Goal: Task Accomplishment & Management: Manage account settings

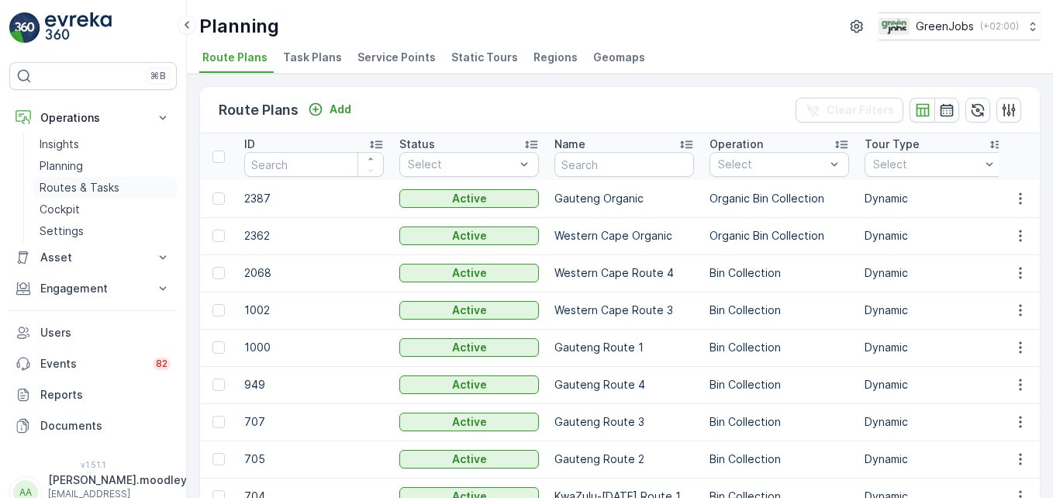
click at [103, 187] on p "Routes & Tasks" at bounding box center [80, 188] width 80 height 16
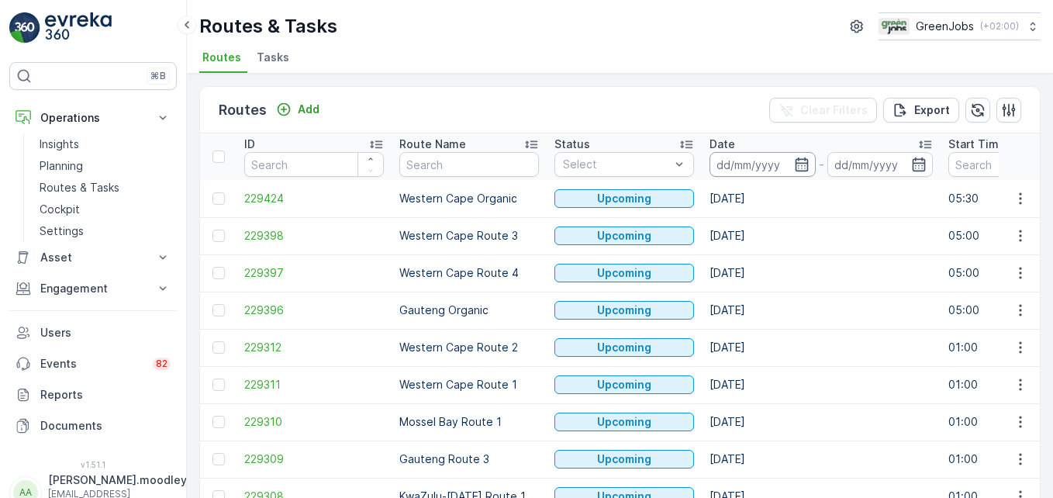
click at [719, 158] on input at bounding box center [762, 164] width 106 height 25
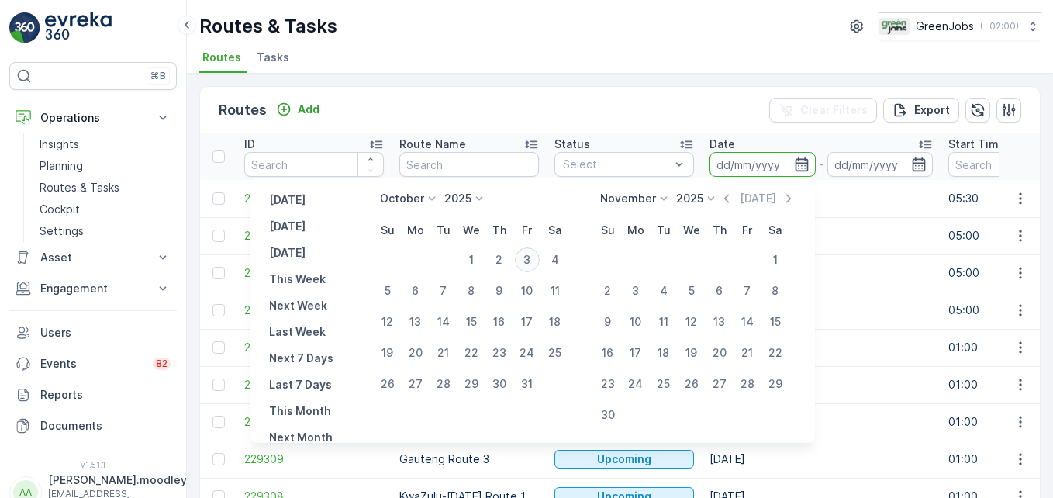
click at [533, 256] on div "3" at bounding box center [527, 259] width 25 height 25
type input "[DATE]"
click at [533, 256] on div "3" at bounding box center [527, 259] width 25 height 25
type input "[DATE]"
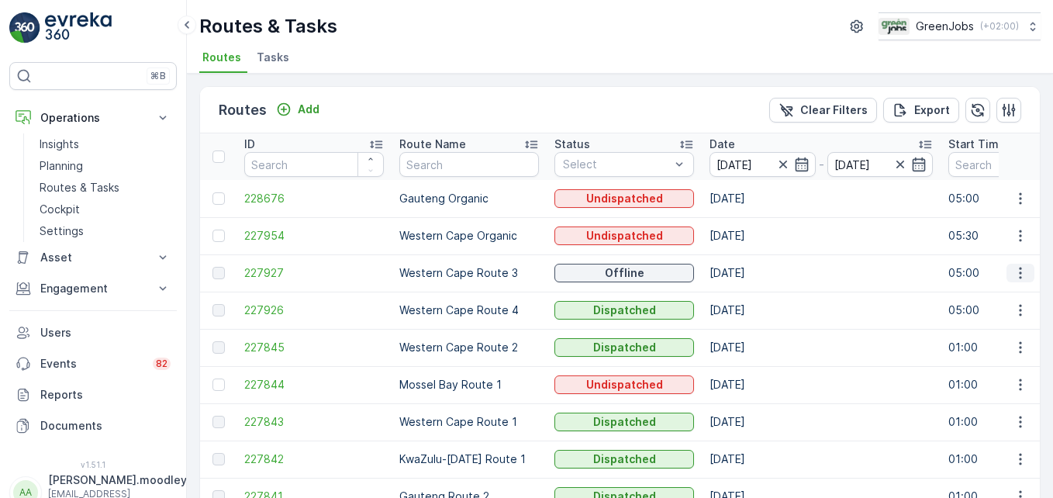
click at [1013, 272] on icon "button" at bounding box center [1021, 273] width 16 height 16
click at [999, 293] on span "See More Details" at bounding box center [984, 296] width 90 height 16
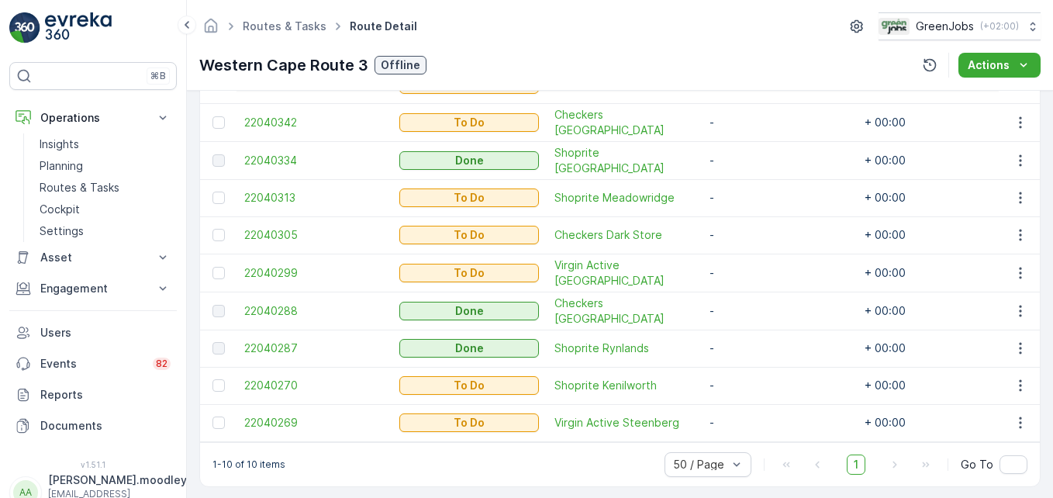
scroll to position [509, 0]
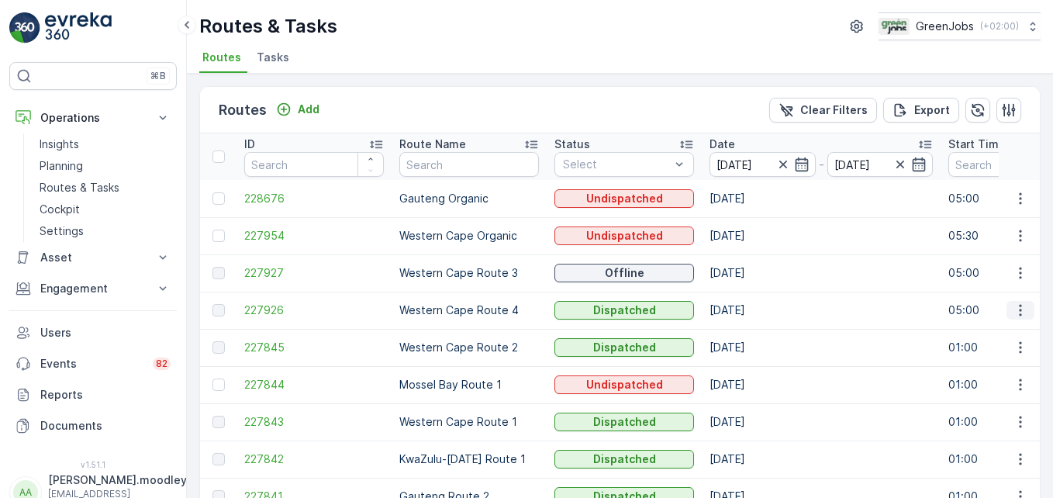
click at [1015, 309] on icon "button" at bounding box center [1021, 310] width 16 height 16
click at [981, 326] on span "See More Details" at bounding box center [984, 334] width 90 height 16
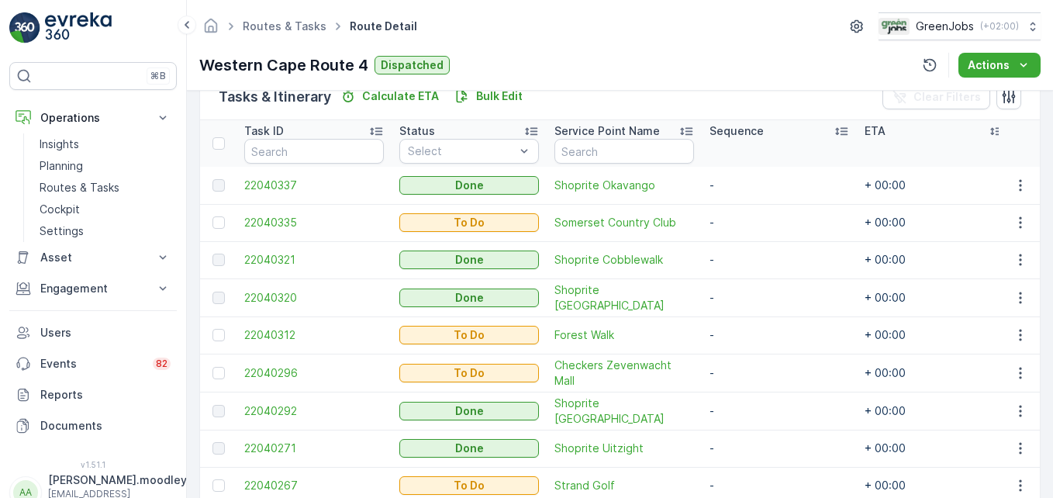
scroll to position [471, 0]
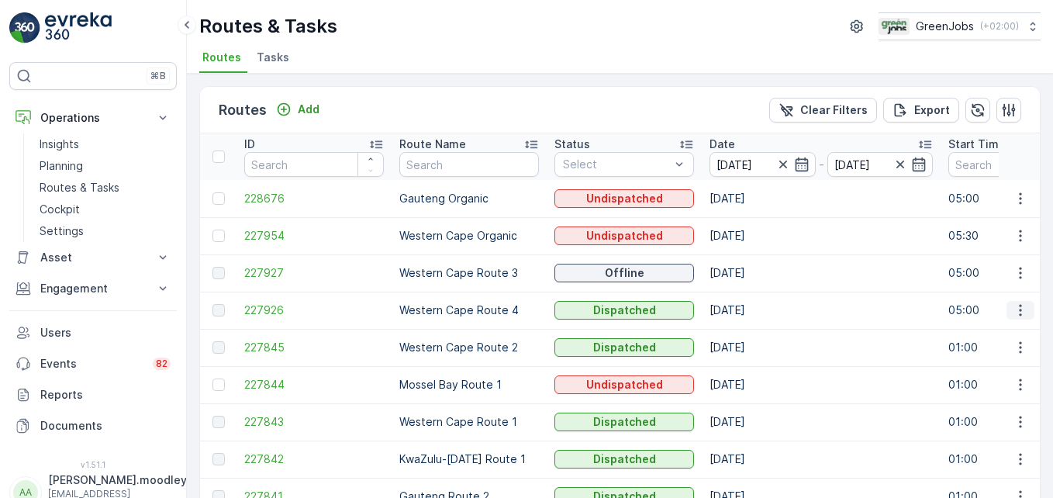
click at [1015, 316] on icon "button" at bounding box center [1021, 310] width 16 height 16
click at [1013, 337] on span "See More Details" at bounding box center [984, 334] width 90 height 16
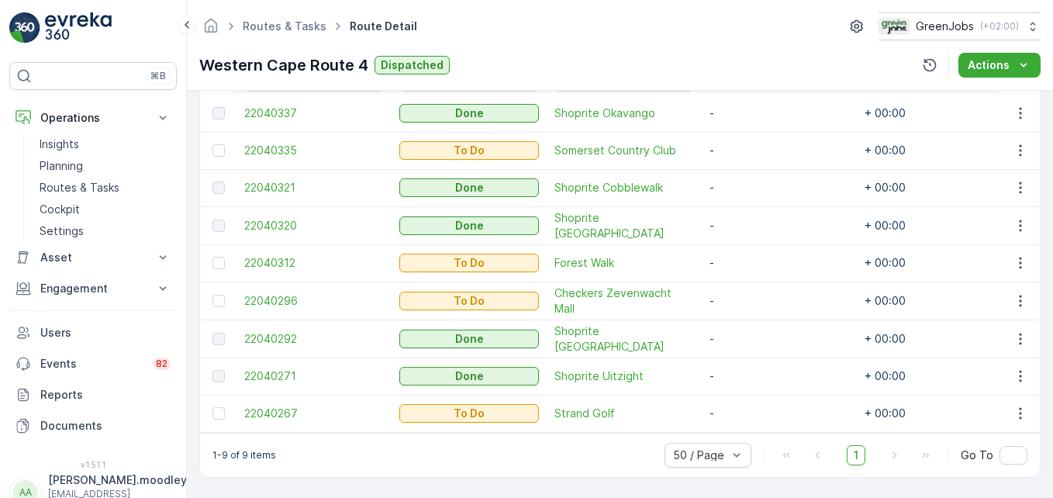
scroll to position [388, 0]
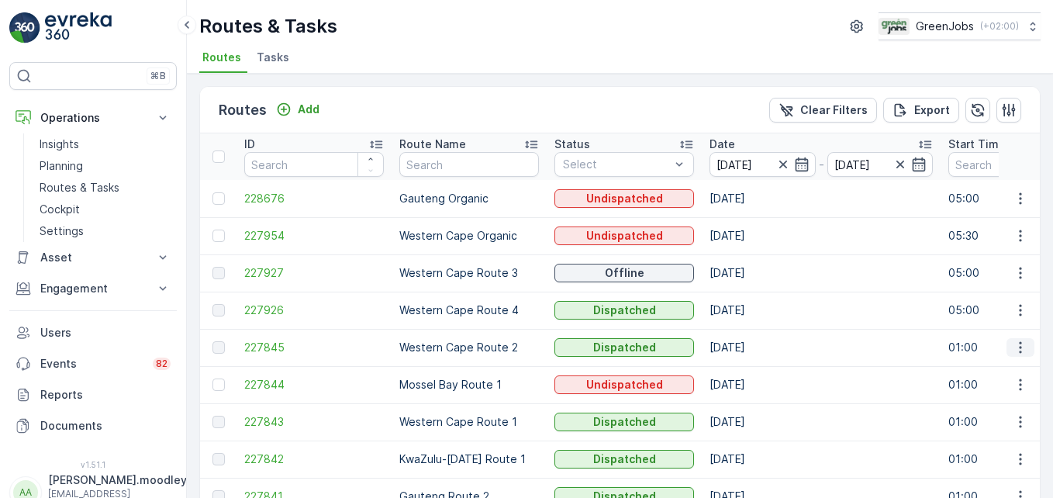
click at [1014, 348] on icon "button" at bounding box center [1021, 348] width 16 height 16
click at [1003, 374] on span "See More Details" at bounding box center [984, 371] width 90 height 16
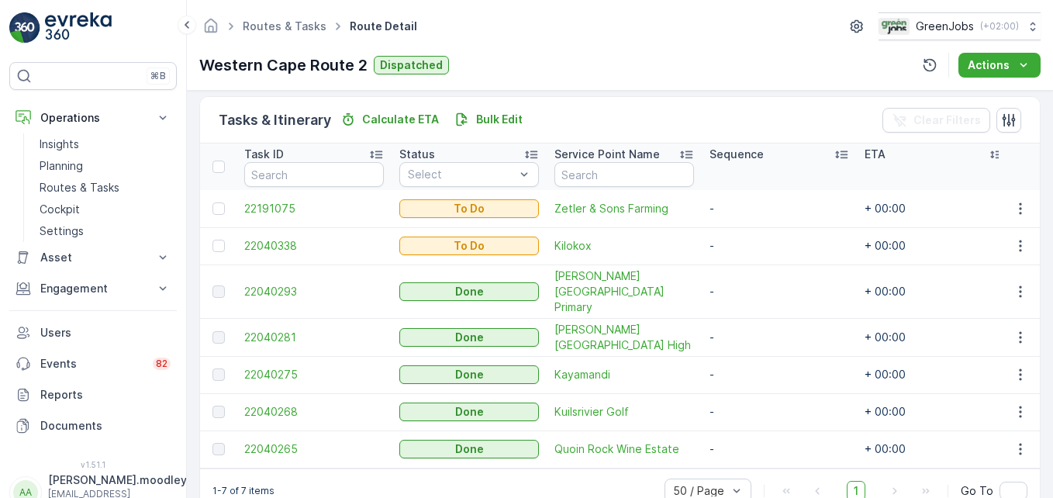
scroll to position [396, 0]
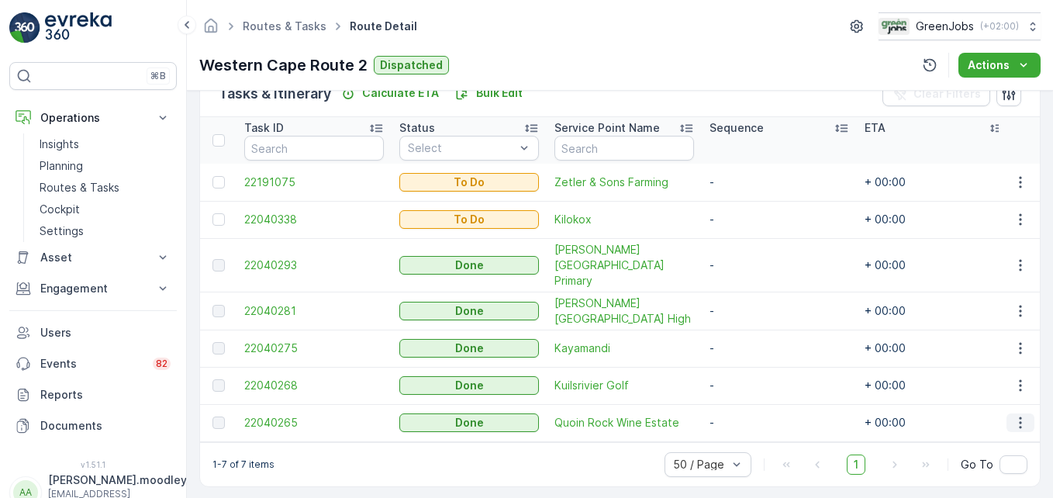
click at [1019, 415] on icon "button" at bounding box center [1021, 423] width 16 height 16
click at [1004, 429] on span "See More Details" at bounding box center [1002, 429] width 90 height 16
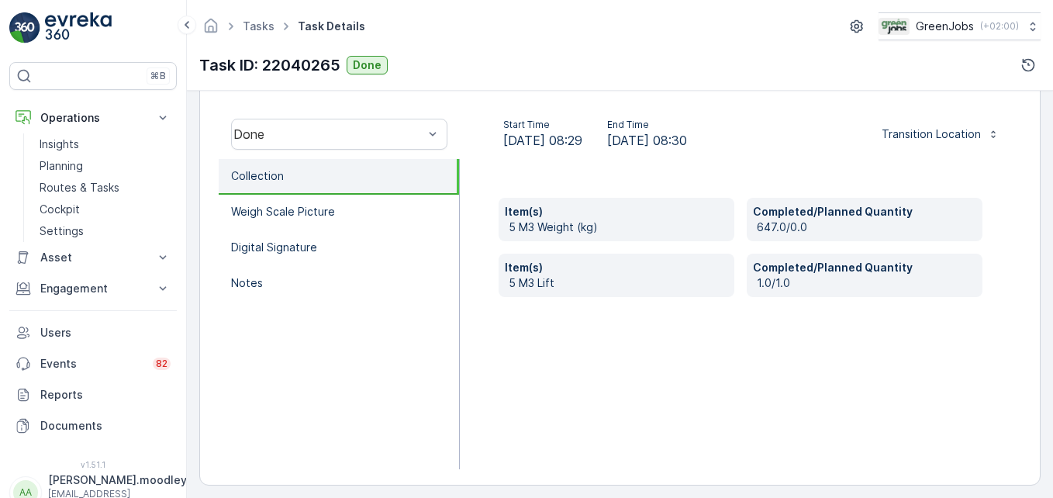
scroll to position [480, 0]
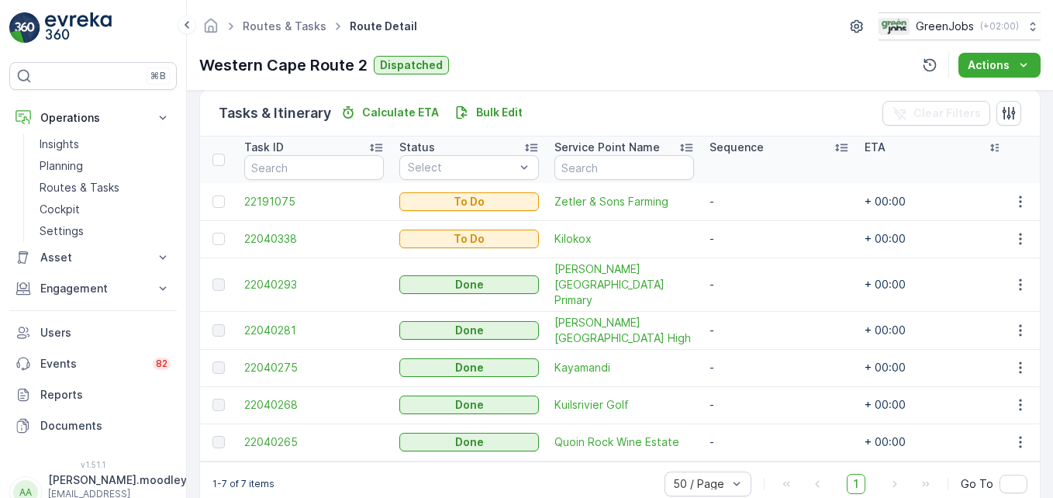
scroll to position [396, 0]
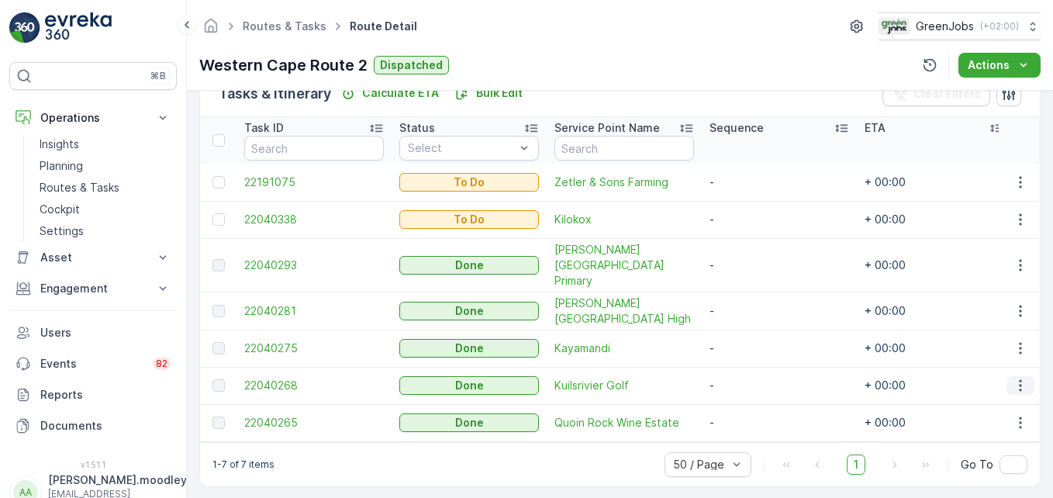
click at [1014, 378] on icon "button" at bounding box center [1021, 386] width 16 height 16
click at [998, 395] on span "See More Details" at bounding box center [1002, 392] width 90 height 16
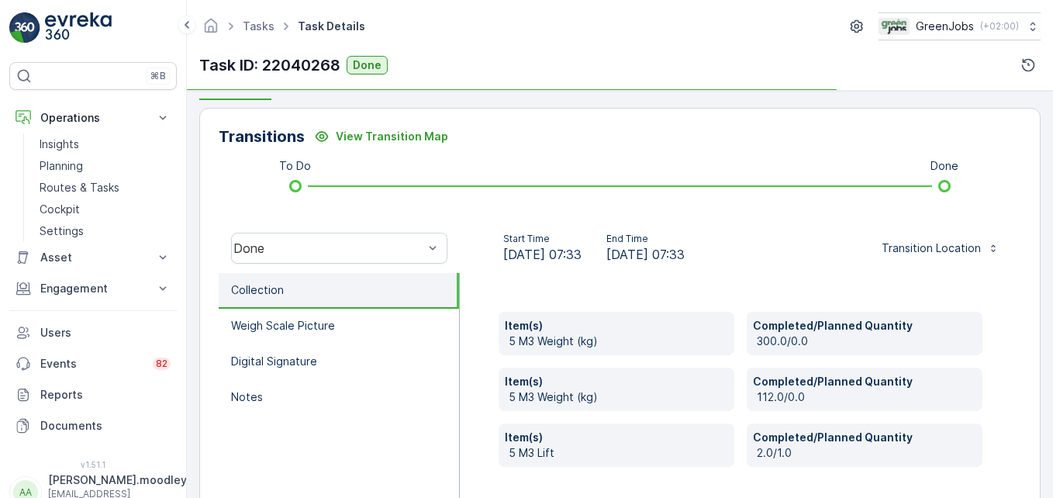
scroll to position [388, 0]
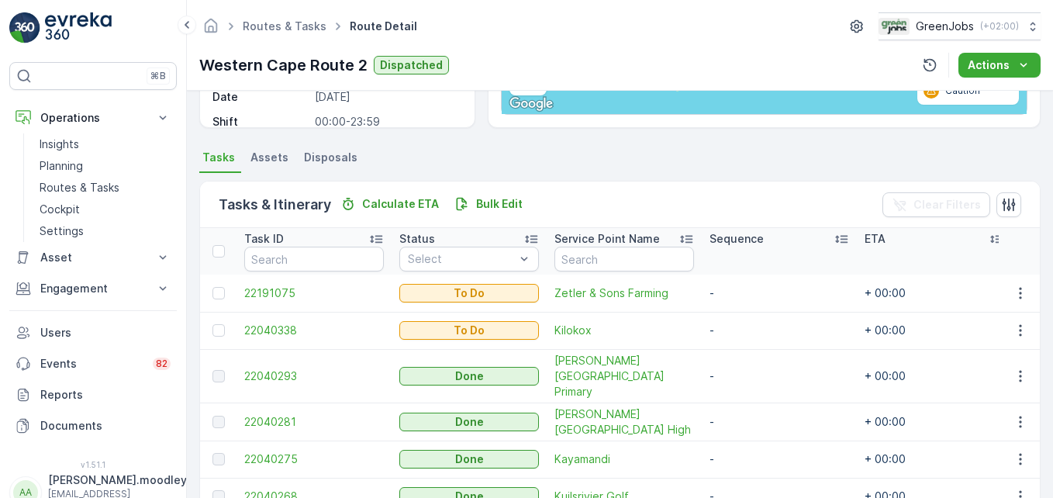
scroll to position [310, 0]
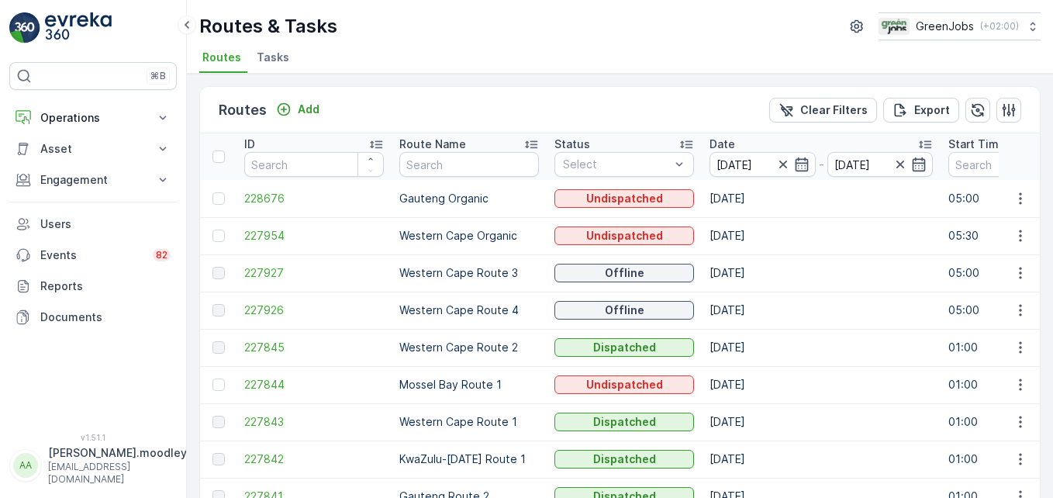
click at [348, 395] on td "227844" at bounding box center [313, 384] width 155 height 37
click at [747, 161] on input "[DATE]" at bounding box center [762, 164] width 106 height 25
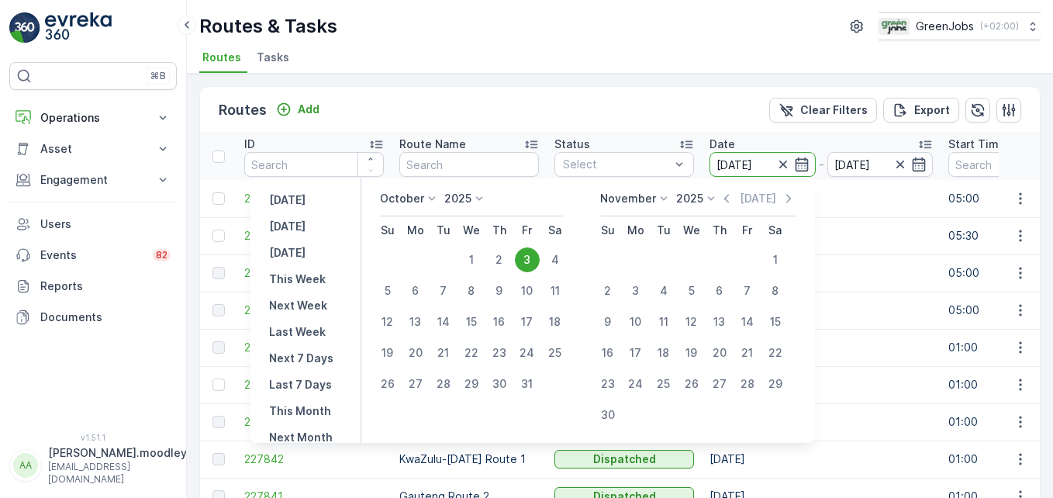
click at [431, 195] on icon at bounding box center [432, 199] width 16 height 16
click at [423, 275] on span "September" at bounding box center [418, 276] width 59 height 16
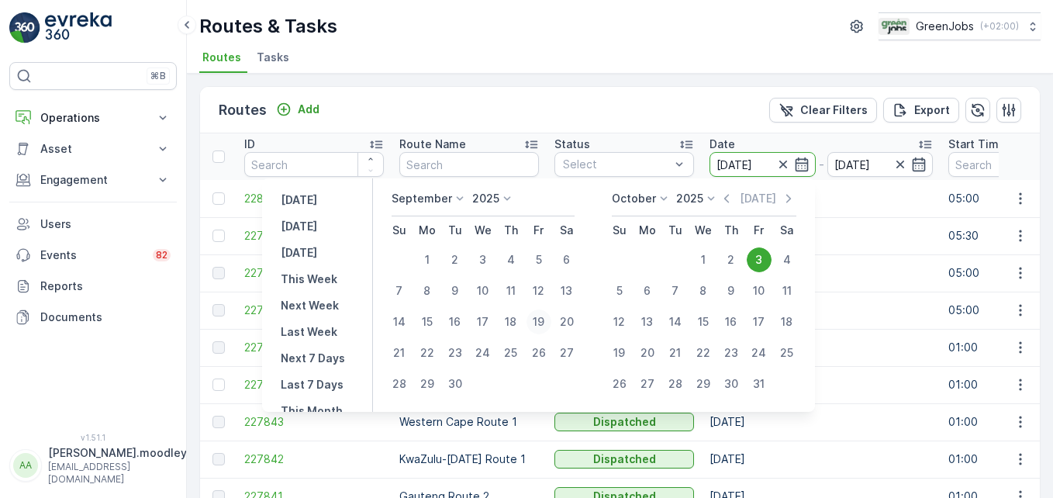
click at [534, 318] on div "19" at bounding box center [538, 321] width 25 height 25
type input "19.09.2025"
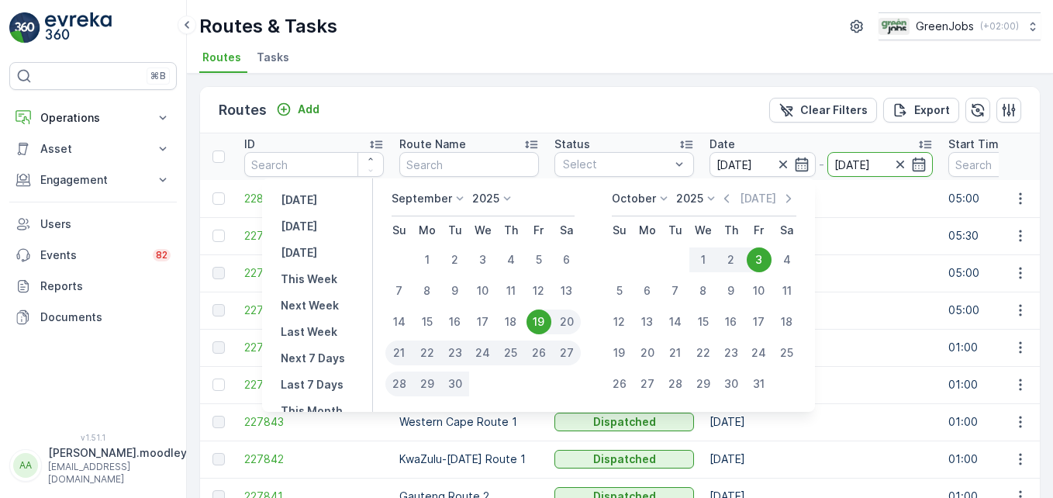
click at [534, 317] on div "19" at bounding box center [538, 321] width 25 height 25
type input "19.09.2025"
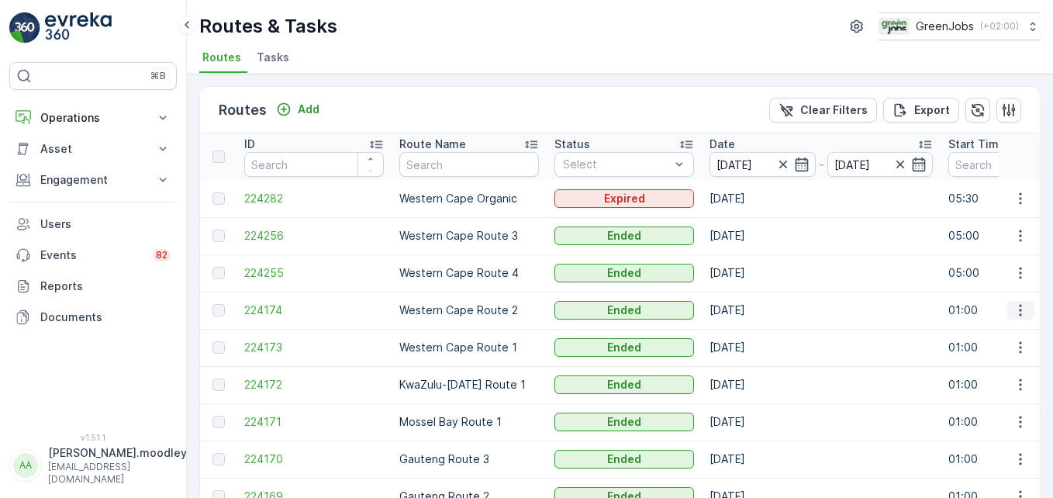
click at [1022, 306] on icon "button" at bounding box center [1021, 310] width 16 height 16
click at [1010, 326] on span "See More Details" at bounding box center [984, 334] width 90 height 16
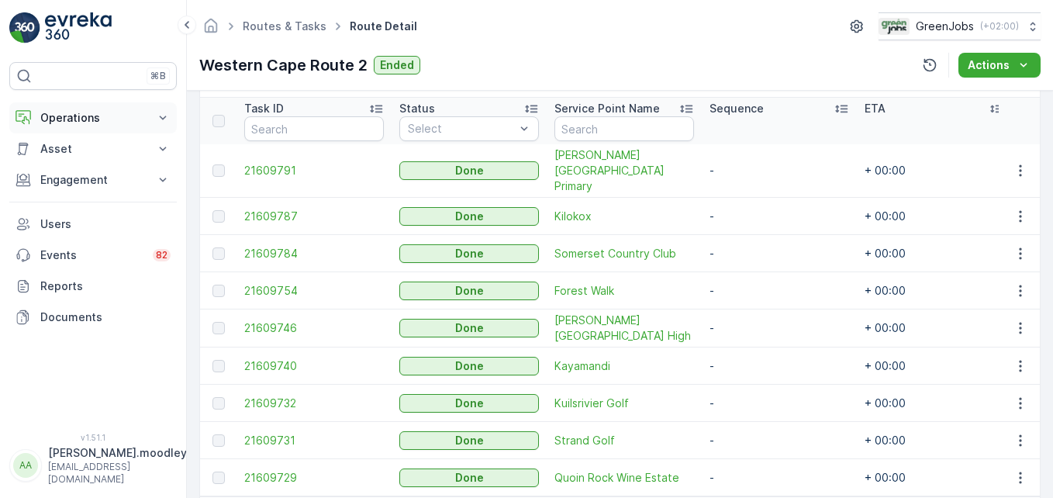
scroll to position [393, 0]
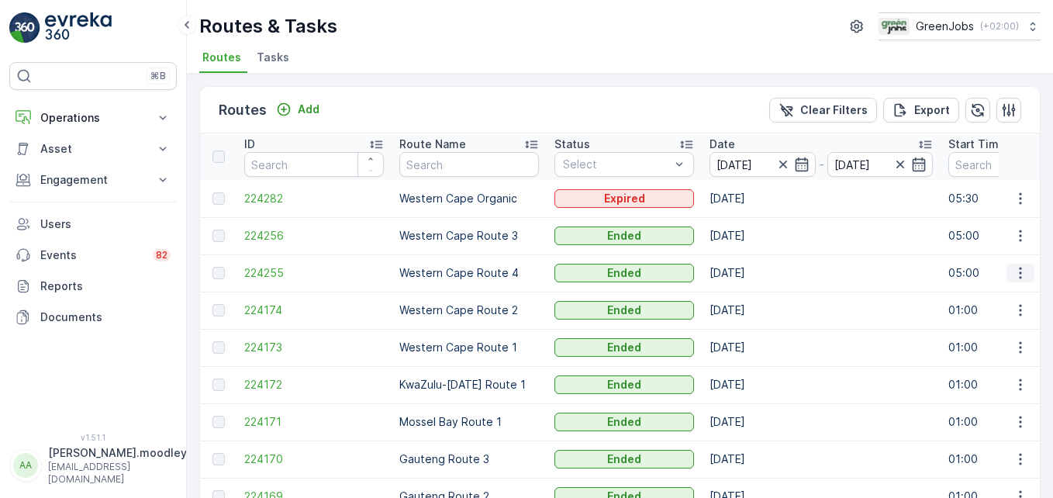
click at [1013, 273] on icon "button" at bounding box center [1021, 273] width 16 height 16
click at [1010, 297] on span "See More Details" at bounding box center [984, 296] width 90 height 16
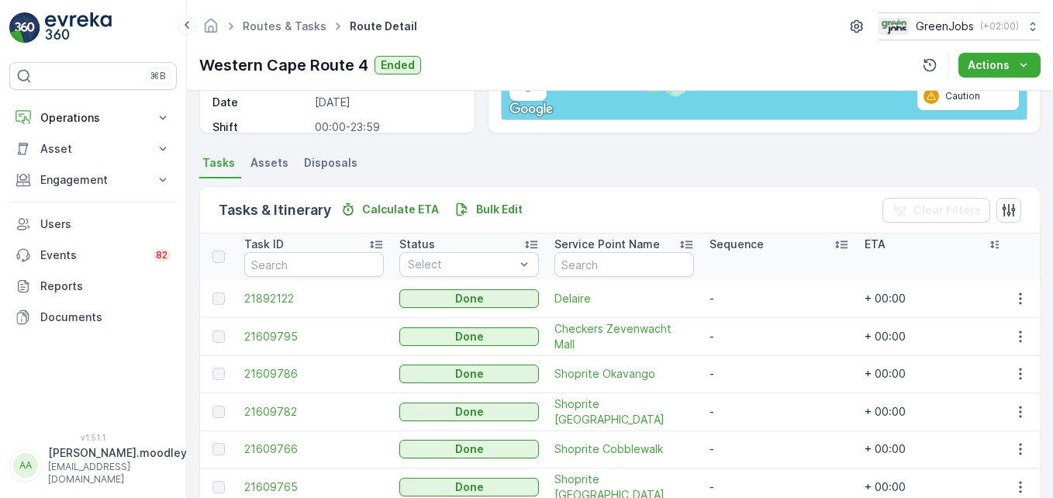
scroll to position [310, 0]
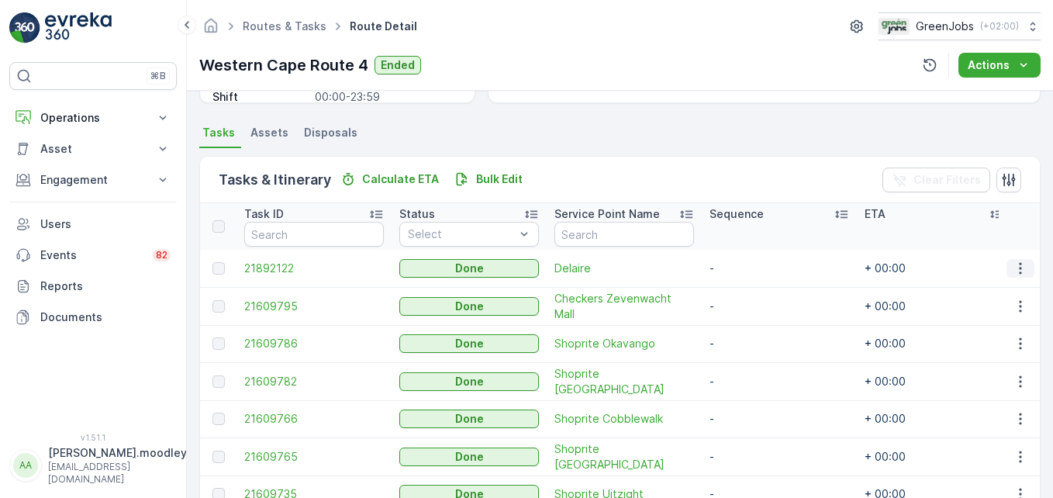
click at [1013, 263] on icon "button" at bounding box center [1021, 269] width 16 height 16
click at [989, 292] on span "See More Details" at bounding box center [1002, 292] width 90 height 16
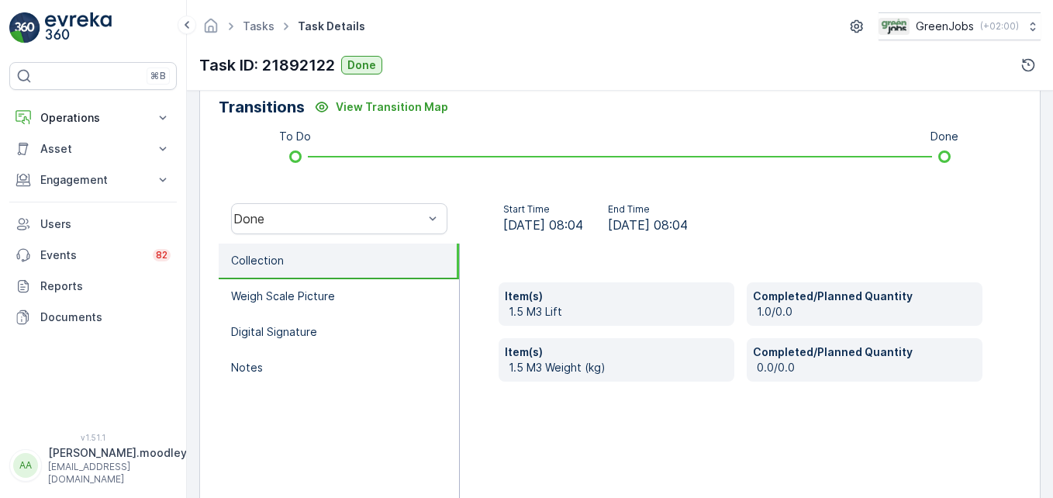
scroll to position [465, 0]
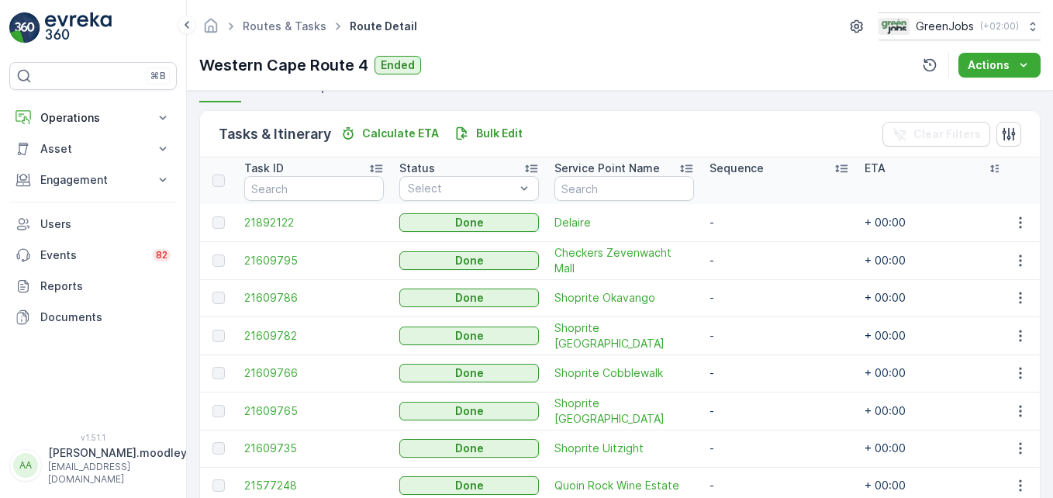
scroll to position [388, 0]
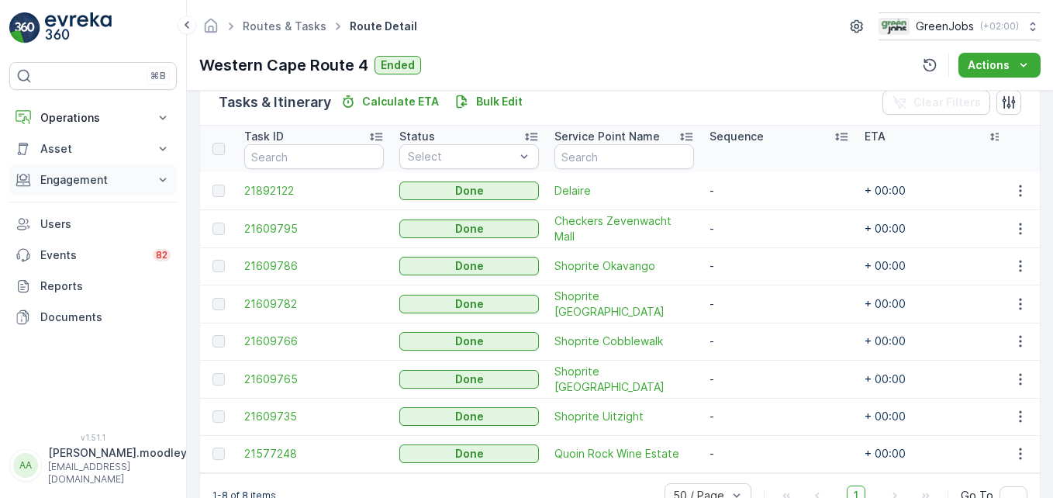
click at [128, 174] on p "Engagement" at bounding box center [92, 180] width 105 height 16
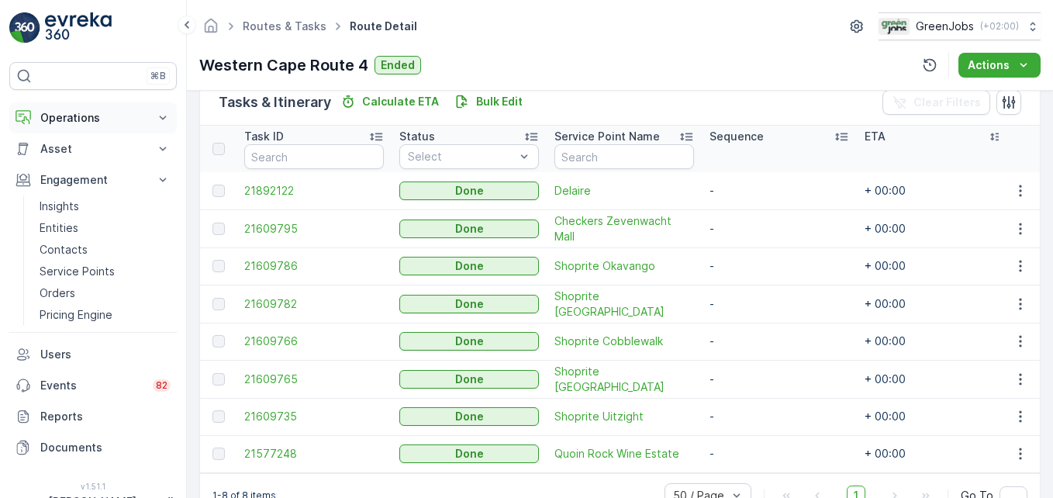
click at [162, 118] on icon at bounding box center [163, 118] width 7 height 4
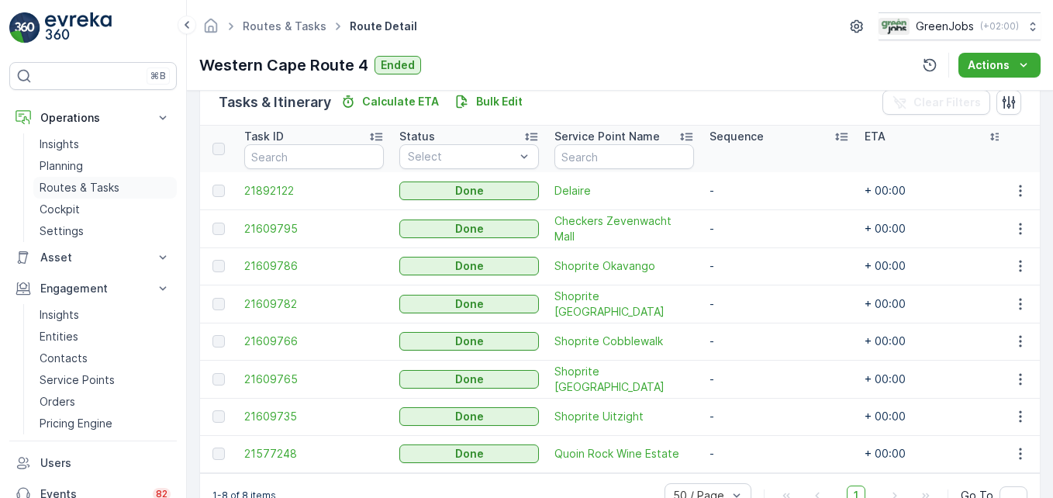
click at [89, 188] on p "Routes & Tasks" at bounding box center [80, 188] width 80 height 16
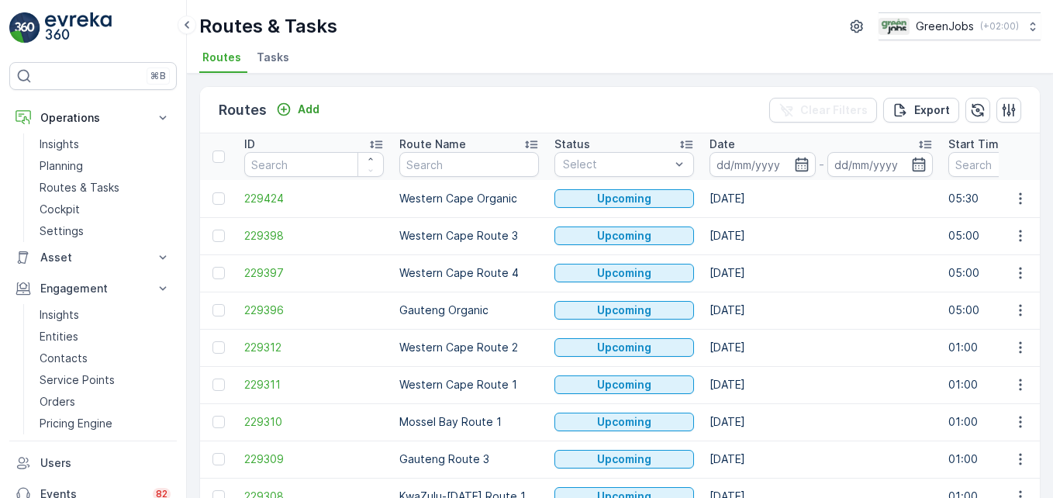
drag, startPoint x: 323, startPoint y: 410, endPoint x: 337, endPoint y: 439, distance: 31.6
click at [323, 410] on td "229310" at bounding box center [313, 421] width 155 height 37
click at [339, 492] on span "229308" at bounding box center [314, 496] width 140 height 16
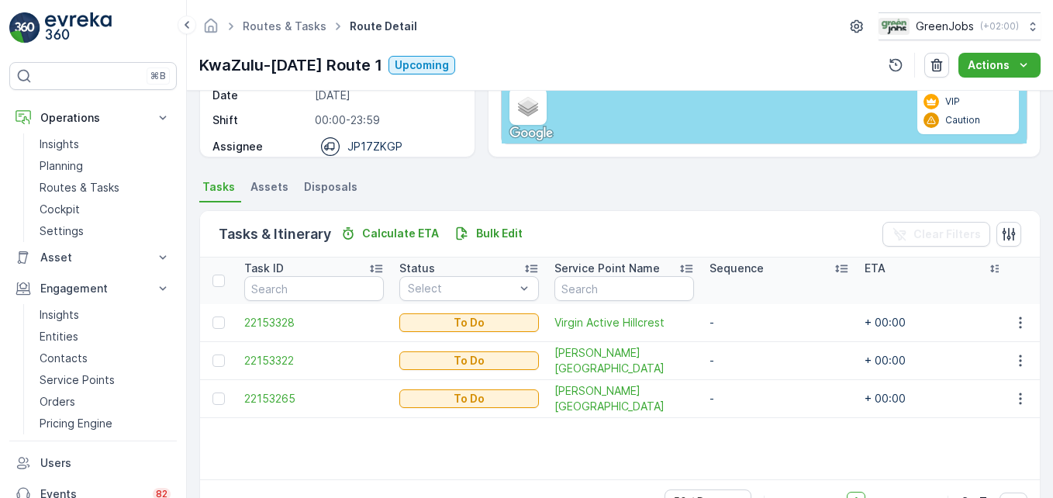
scroll to position [302, 0]
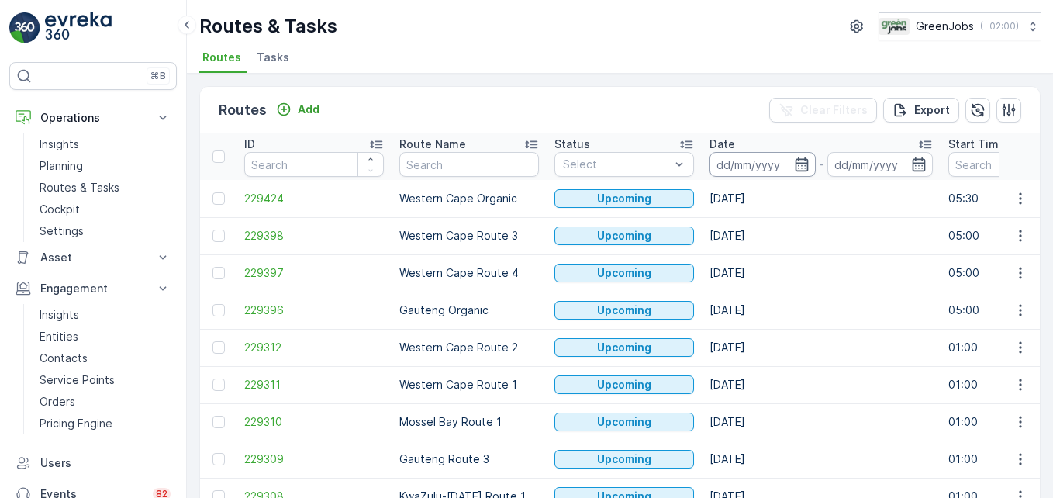
click at [745, 161] on input at bounding box center [762, 164] width 106 height 25
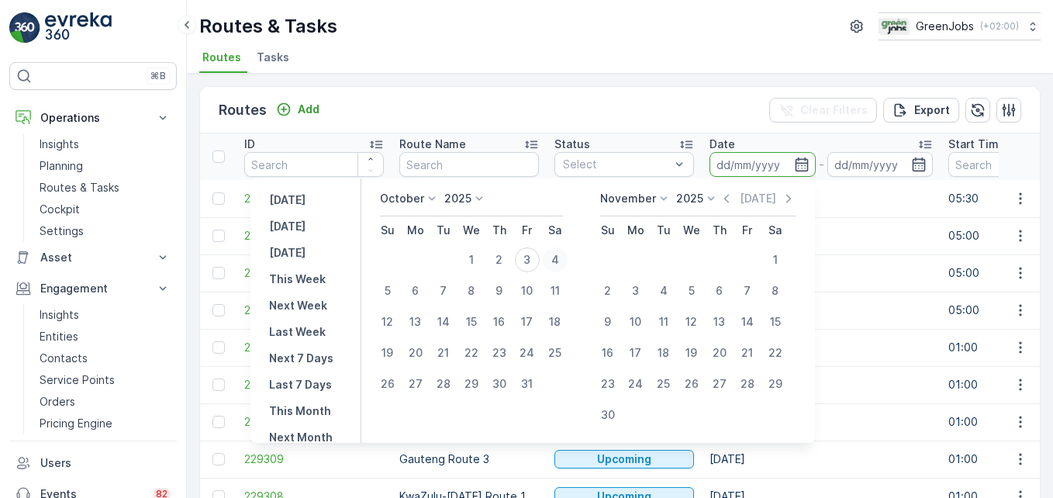
click at [561, 257] on div "4" at bounding box center [555, 259] width 25 height 25
type input "04.10.2025"
click at [561, 257] on div "4" at bounding box center [555, 259] width 25 height 25
type input "04.10.2025"
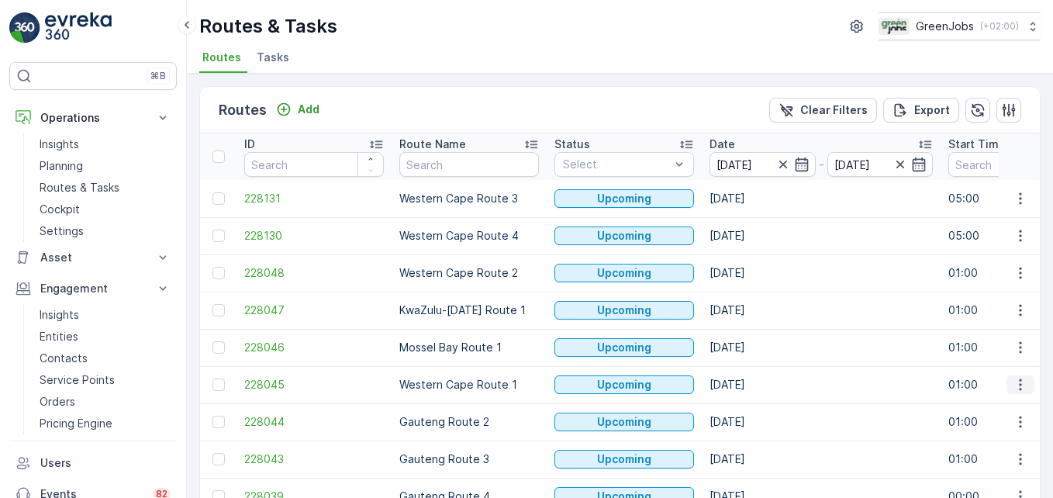
click at [1013, 388] on icon "button" at bounding box center [1021, 385] width 16 height 16
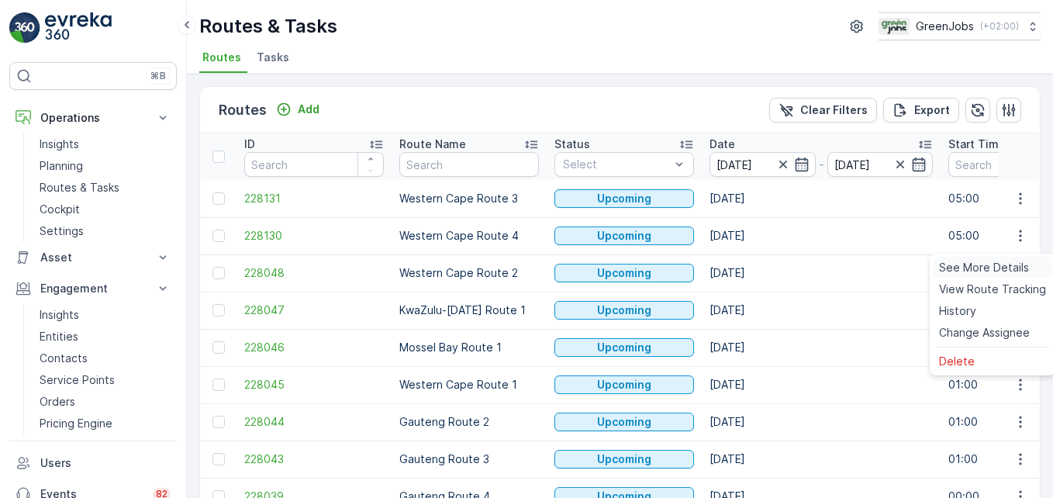
click at [989, 264] on span "See More Details" at bounding box center [984, 268] width 90 height 16
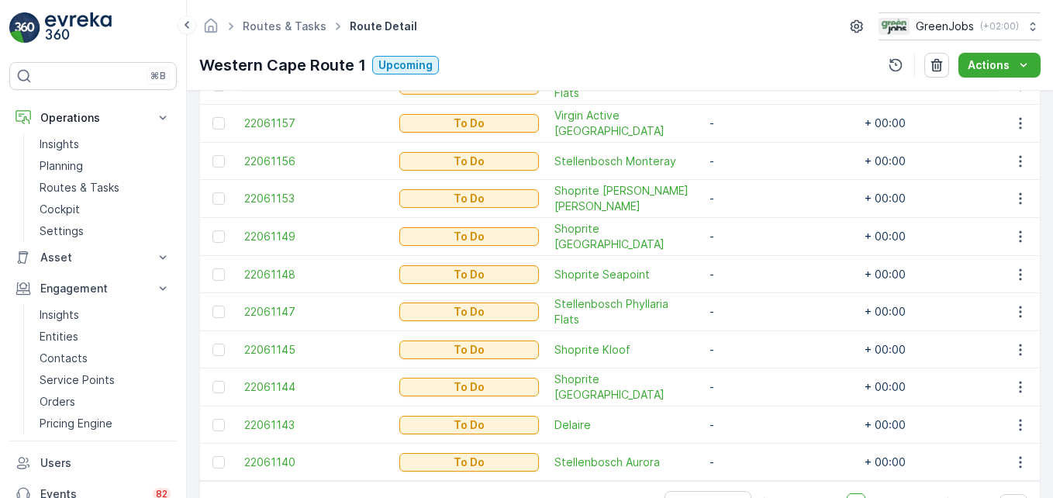
scroll to position [468, 0]
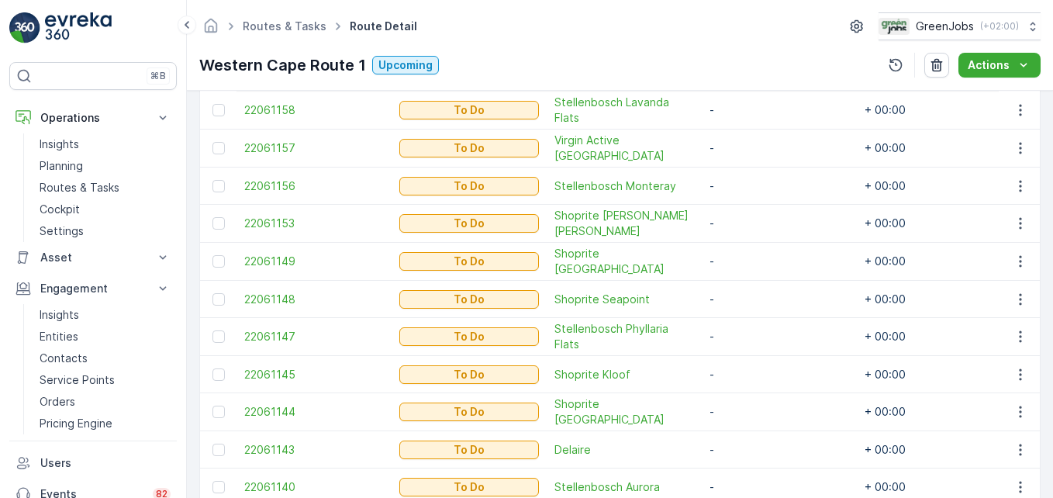
click at [705, 368] on td "-" at bounding box center [779, 374] width 155 height 37
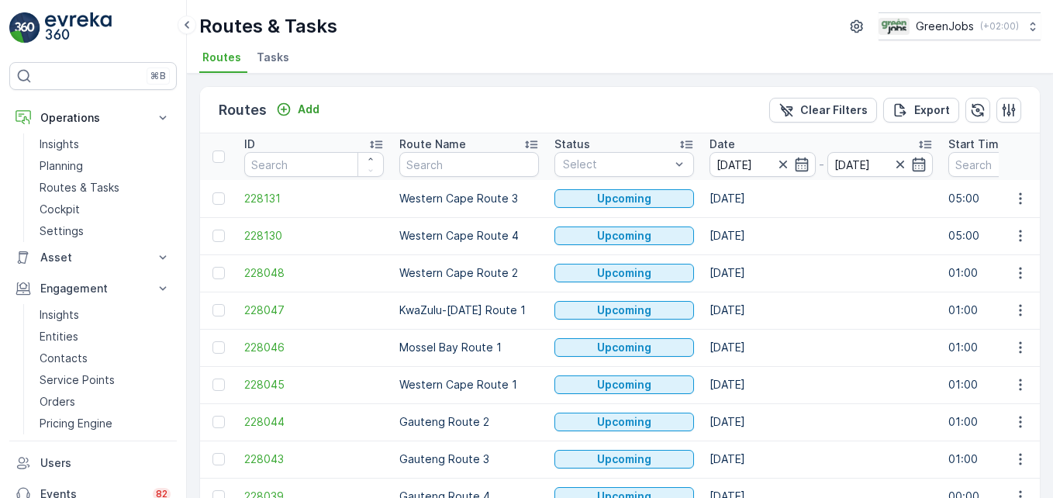
click at [808, 364] on td "04.10.2025" at bounding box center [821, 347] width 239 height 37
click at [1013, 198] on icon "button" at bounding box center [1021, 199] width 16 height 16
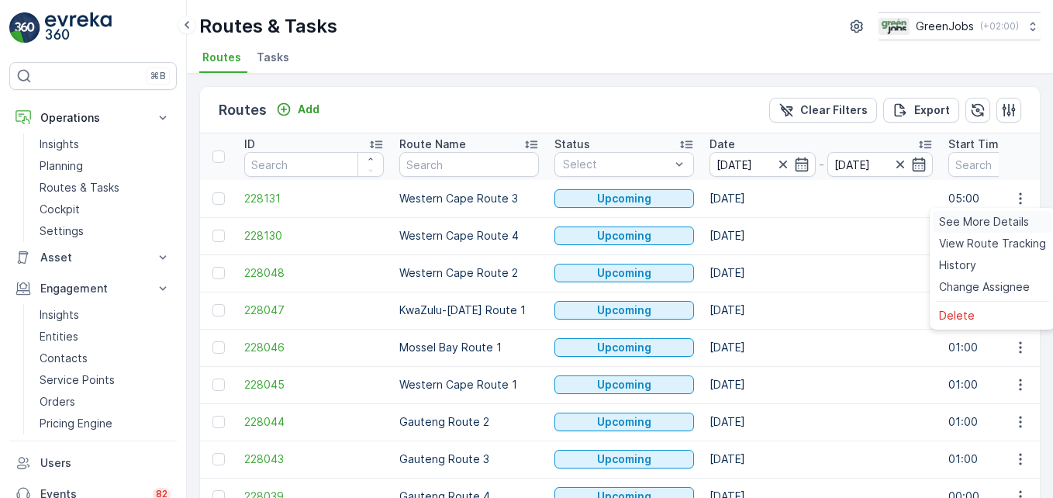
click at [1003, 224] on span "See More Details" at bounding box center [984, 222] width 90 height 16
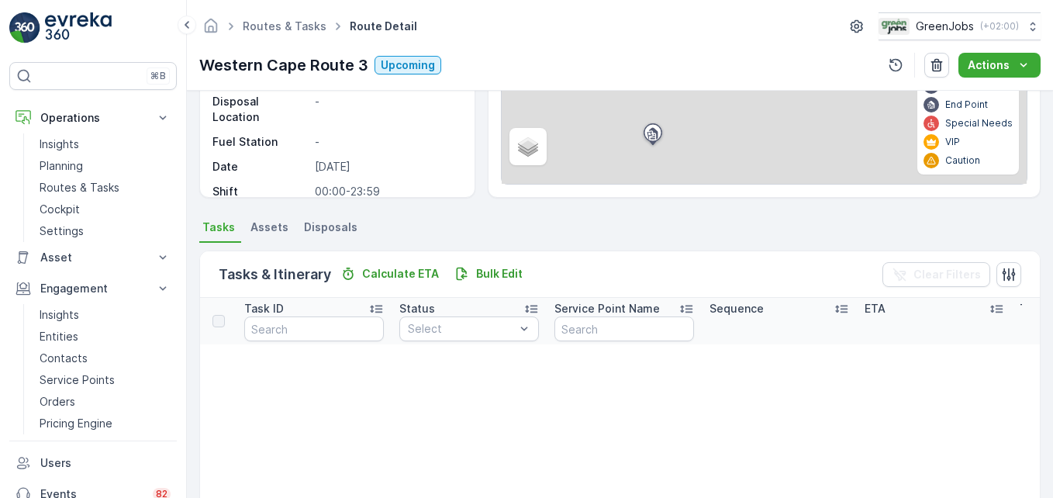
scroll to position [233, 0]
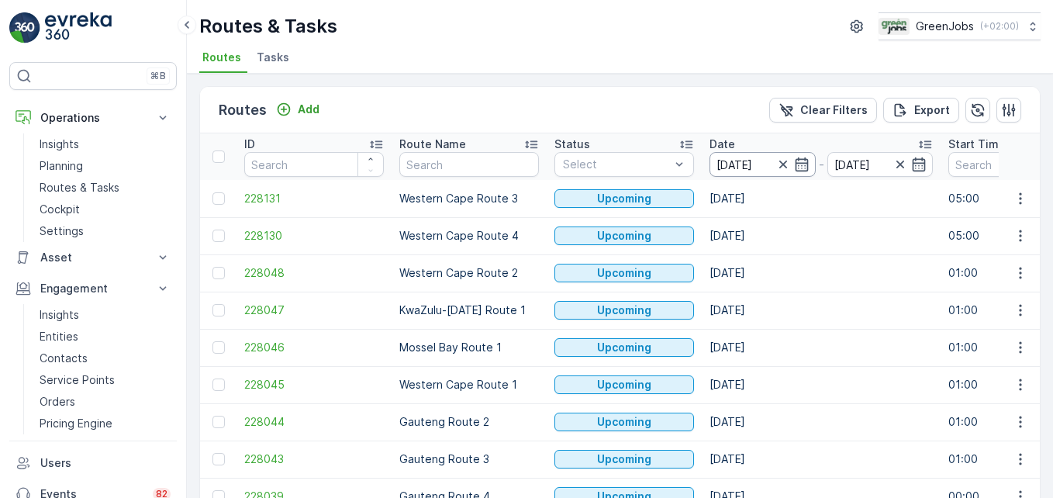
click at [749, 164] on input "04.10.2025" at bounding box center [762, 164] width 106 height 25
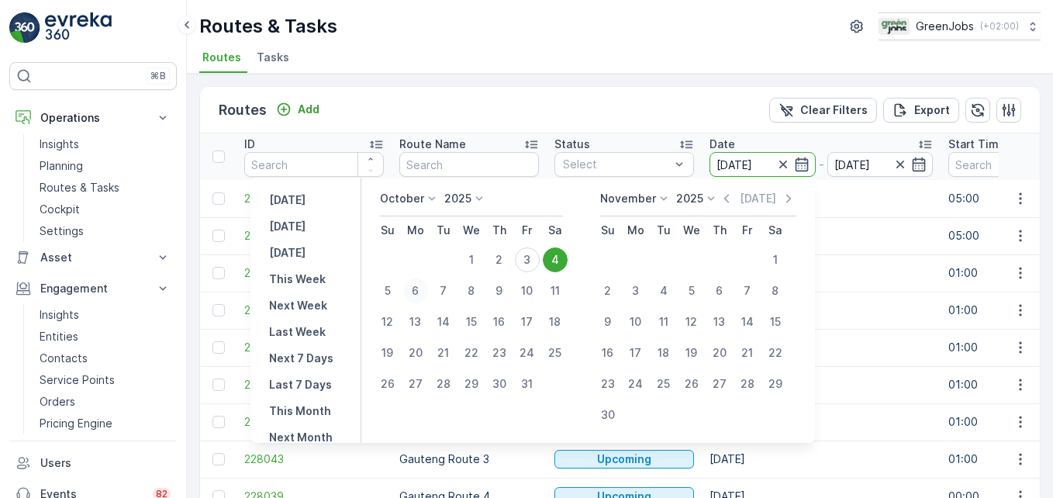
click at [426, 287] on div "6" at bounding box center [415, 290] width 25 height 25
type input "[DATE]"
click at [426, 287] on div "6" at bounding box center [415, 290] width 25 height 25
type input "[DATE]"
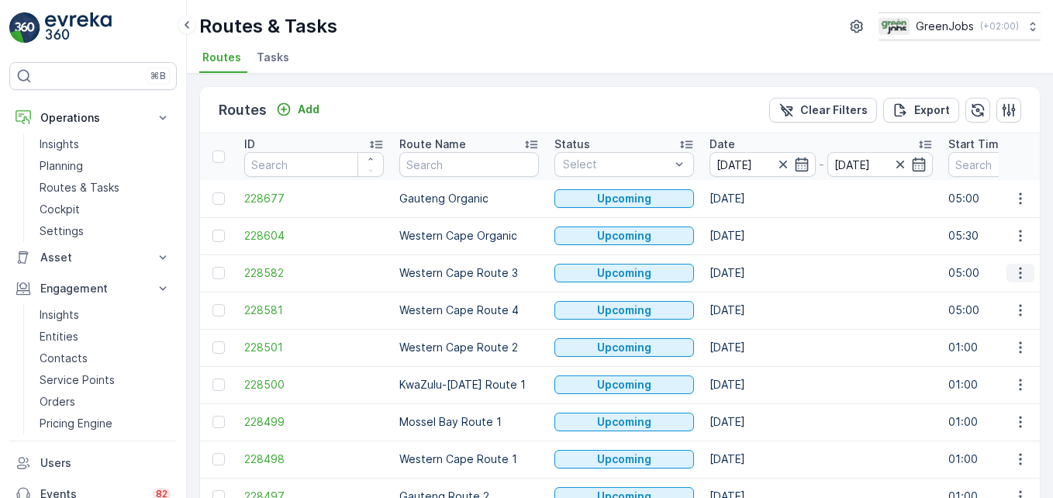
click at [1019, 274] on icon "button" at bounding box center [1020, 274] width 2 height 12
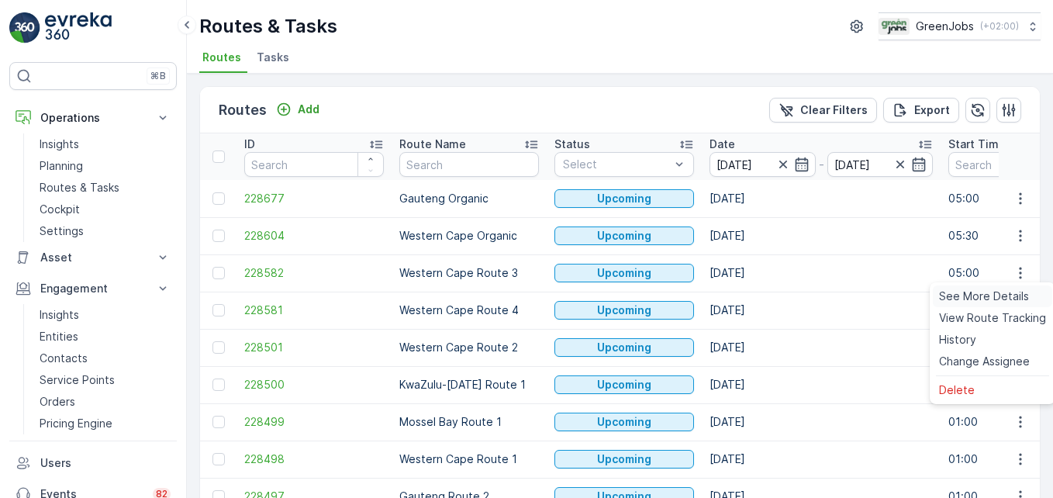
click at [1007, 295] on span "See More Details" at bounding box center [984, 296] width 90 height 16
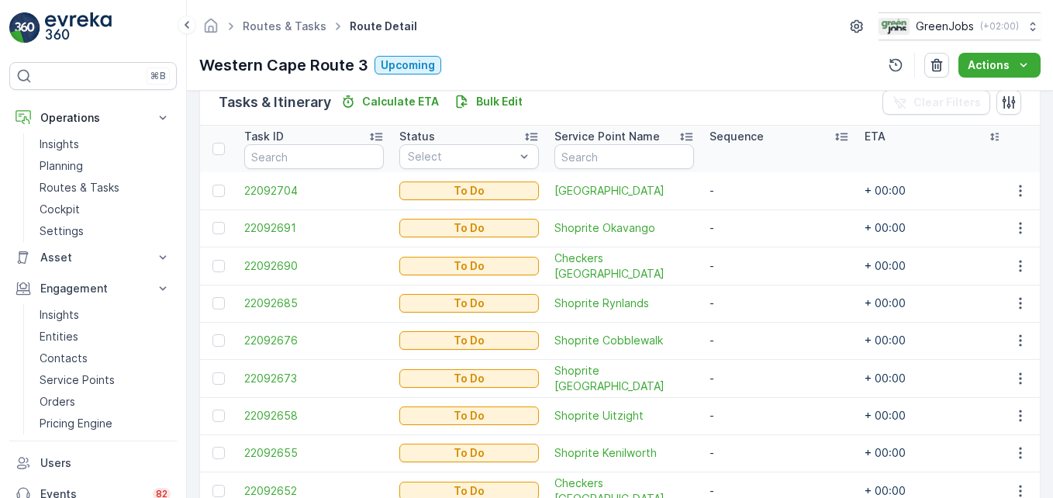
scroll to position [465, 0]
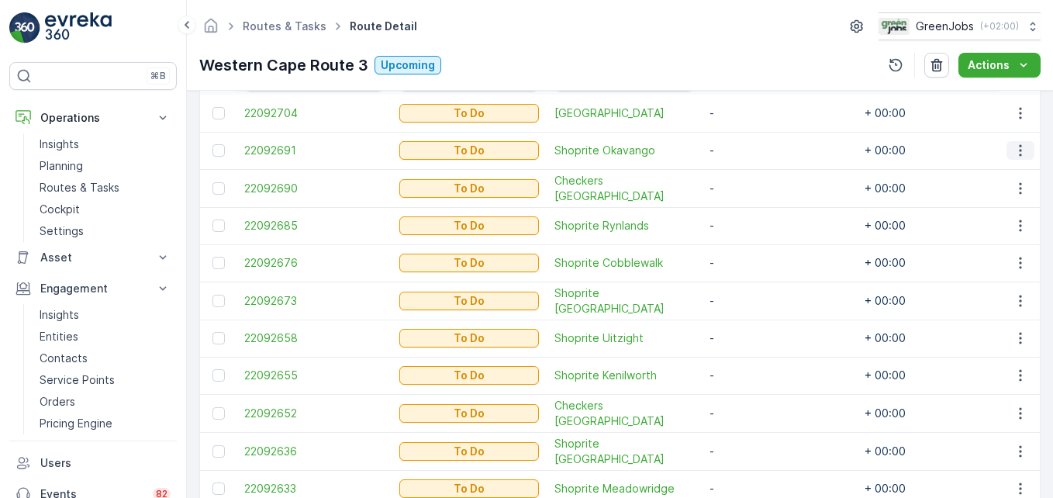
click at [1013, 150] on icon "button" at bounding box center [1021, 151] width 16 height 16
click at [982, 219] on span "Change Route" at bounding box center [980, 217] width 75 height 16
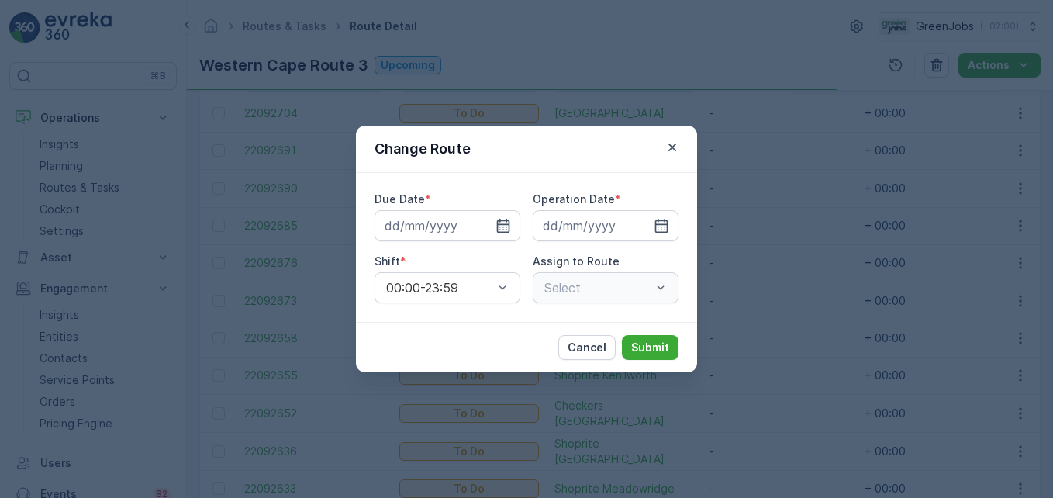
type input "[DATE]"
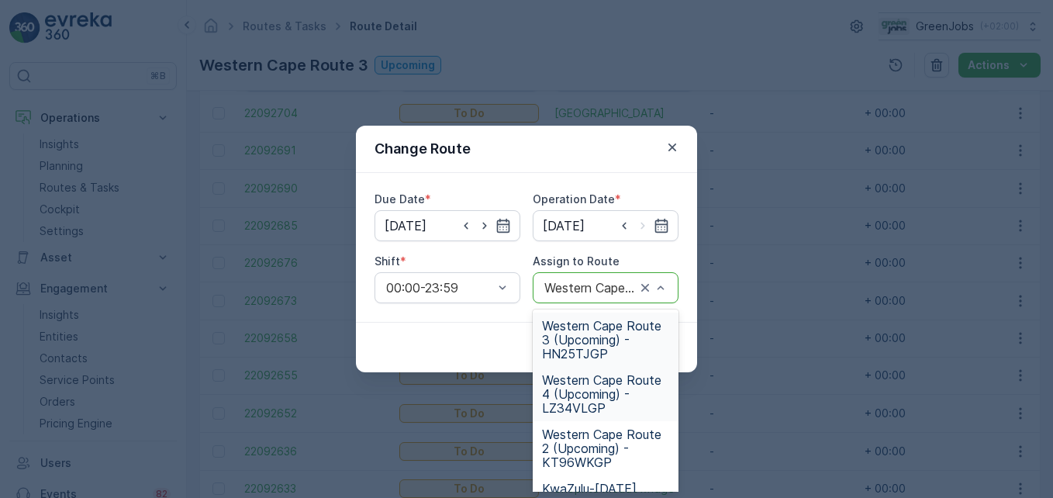
click at [593, 395] on span "Western Cape Route 4 (Upcoming) - LZ34VLGP" at bounding box center [605, 394] width 127 height 42
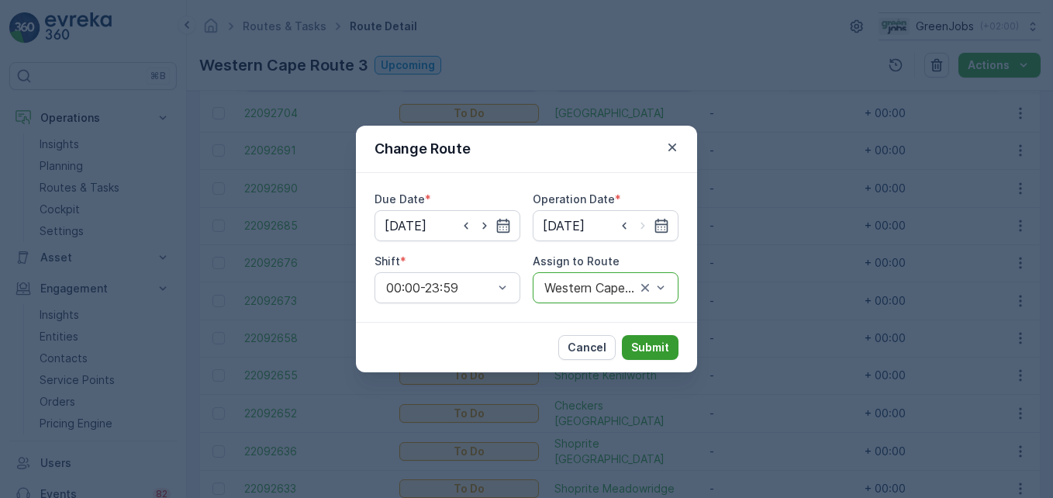
click at [644, 348] on p "Submit" at bounding box center [650, 348] width 38 height 16
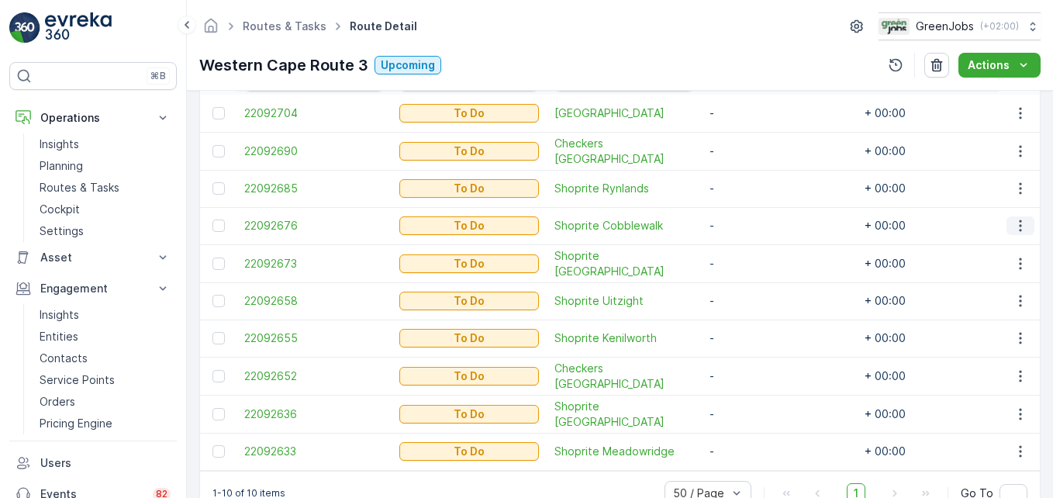
click at [1022, 227] on icon "button" at bounding box center [1021, 226] width 16 height 16
click at [999, 292] on span "Change Route" at bounding box center [980, 293] width 75 height 16
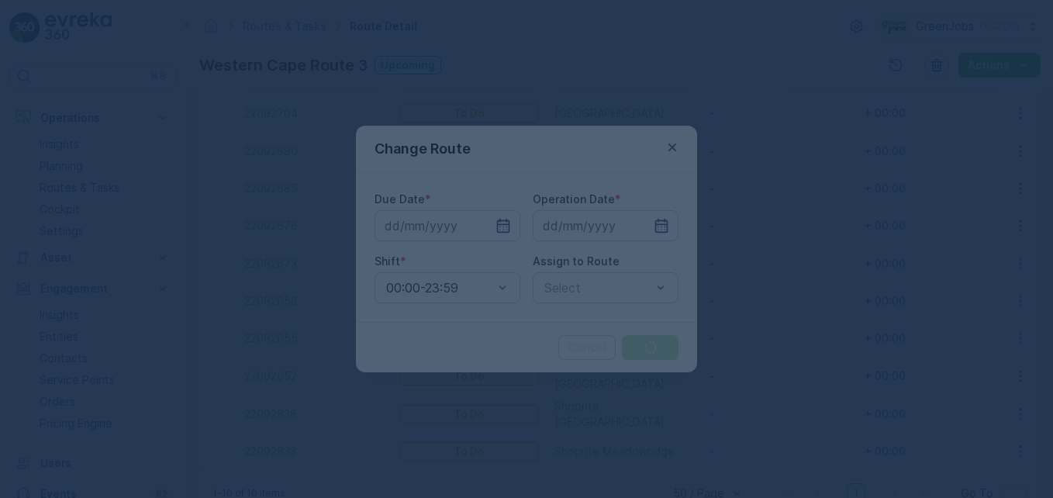
type input "[DATE]"
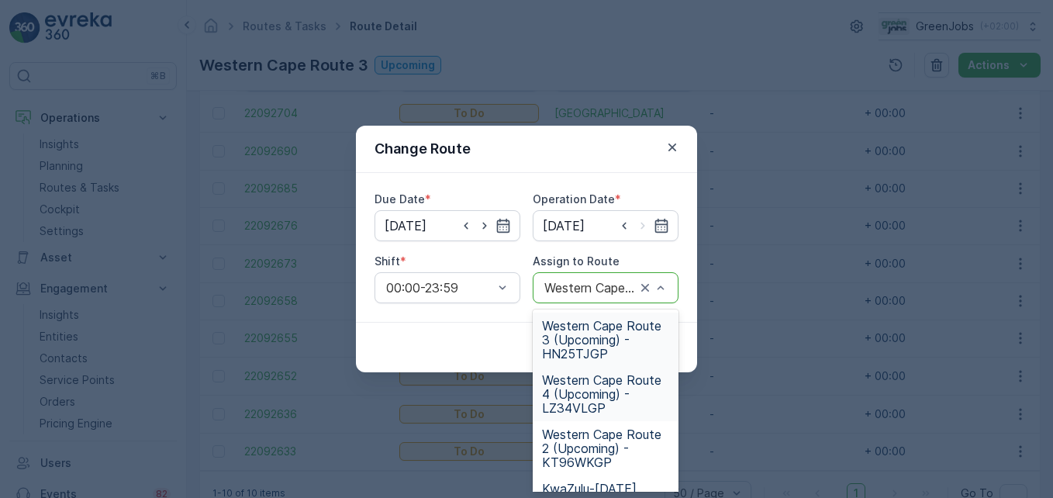
click at [609, 386] on span "Western Cape Route 4 (Upcoming) - LZ34VLGP" at bounding box center [605, 394] width 127 height 42
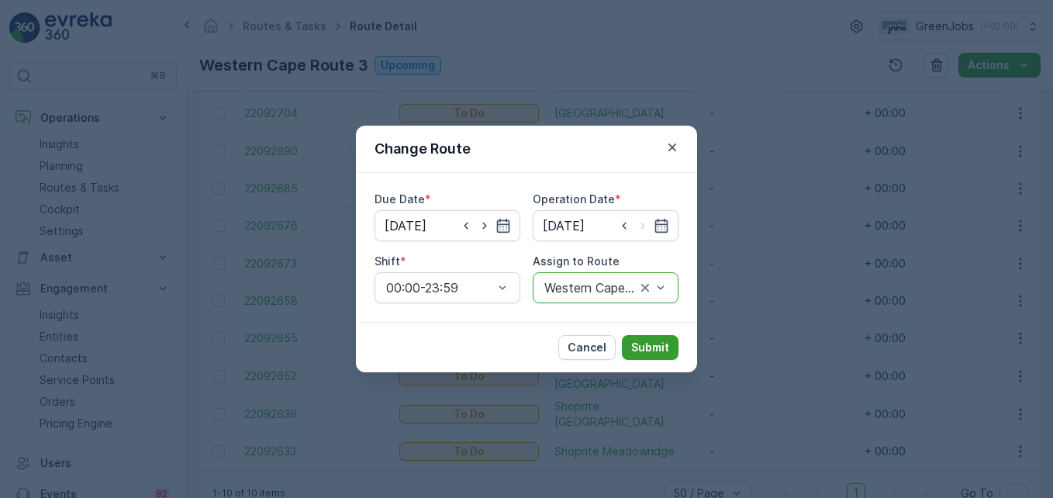
click at [666, 340] on p "Submit" at bounding box center [650, 348] width 38 height 16
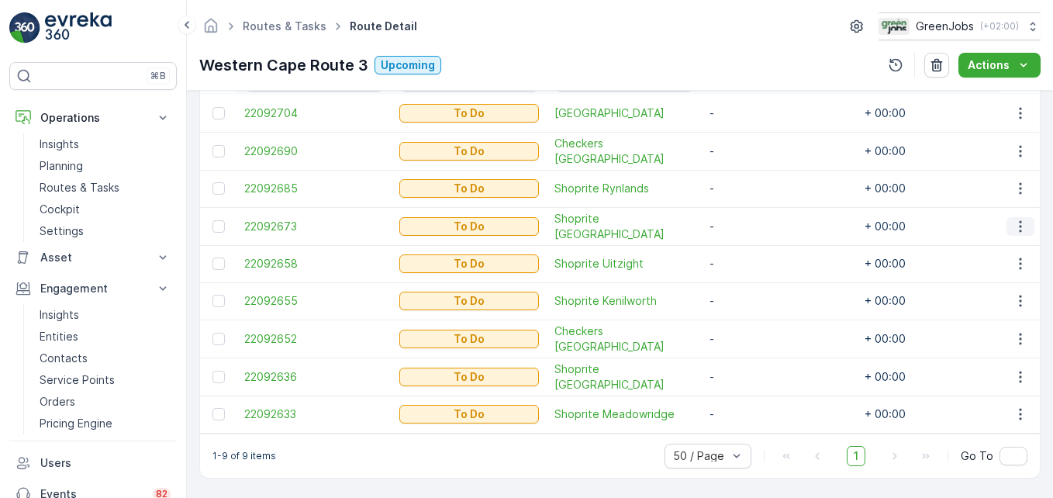
click at [1017, 228] on icon "button" at bounding box center [1021, 227] width 16 height 16
click at [997, 298] on span "Change Route" at bounding box center [980, 293] width 75 height 16
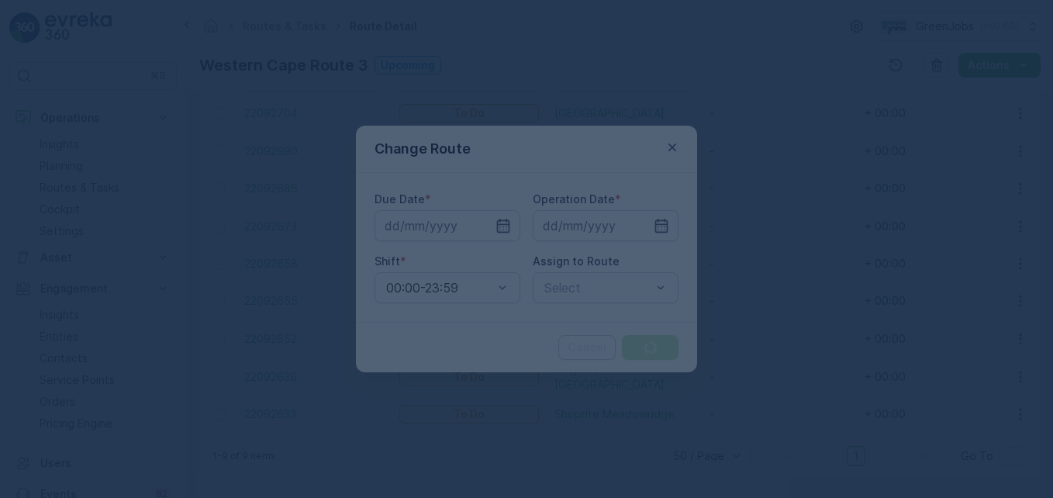
type input "[DATE]"
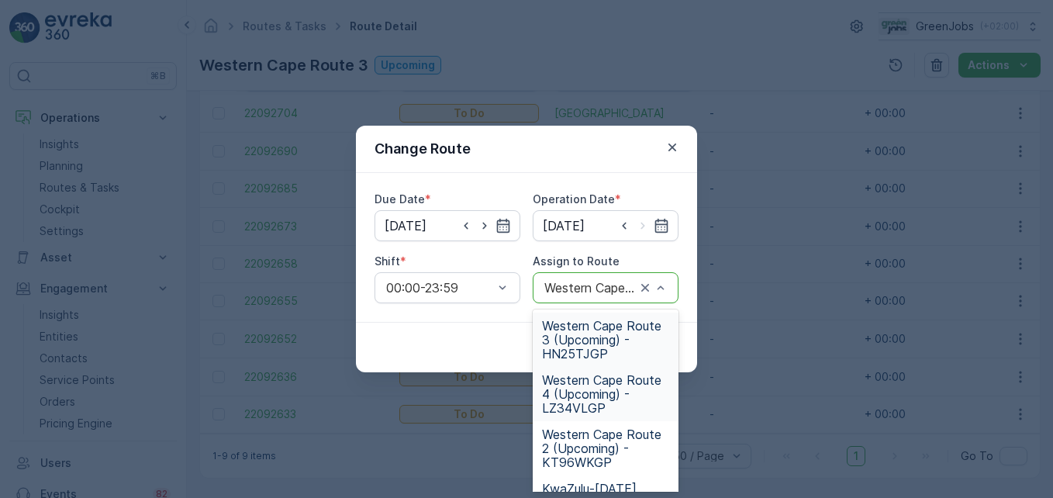
click at [601, 395] on span "Western Cape Route 4 (Upcoming) - LZ34VLGP" at bounding box center [605, 394] width 127 height 42
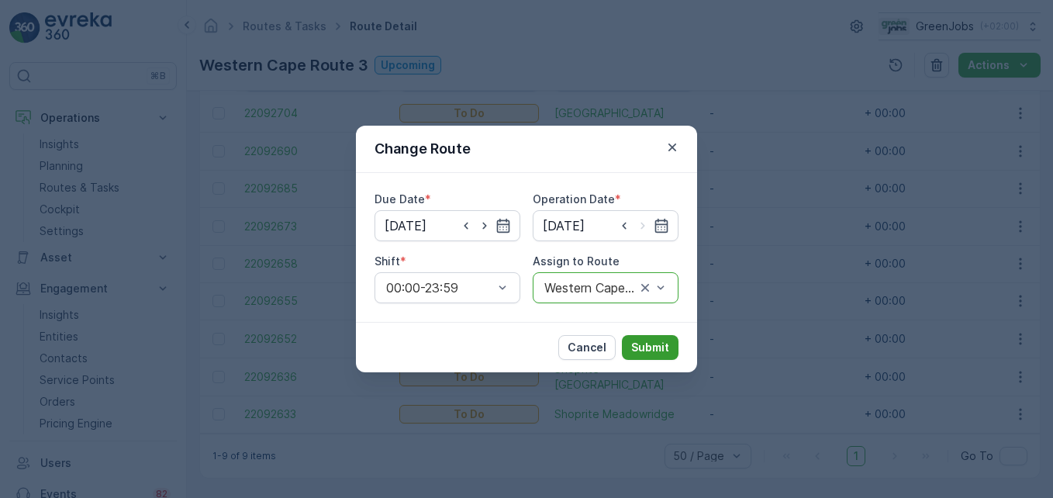
click at [668, 347] on p "Submit" at bounding box center [650, 348] width 38 height 16
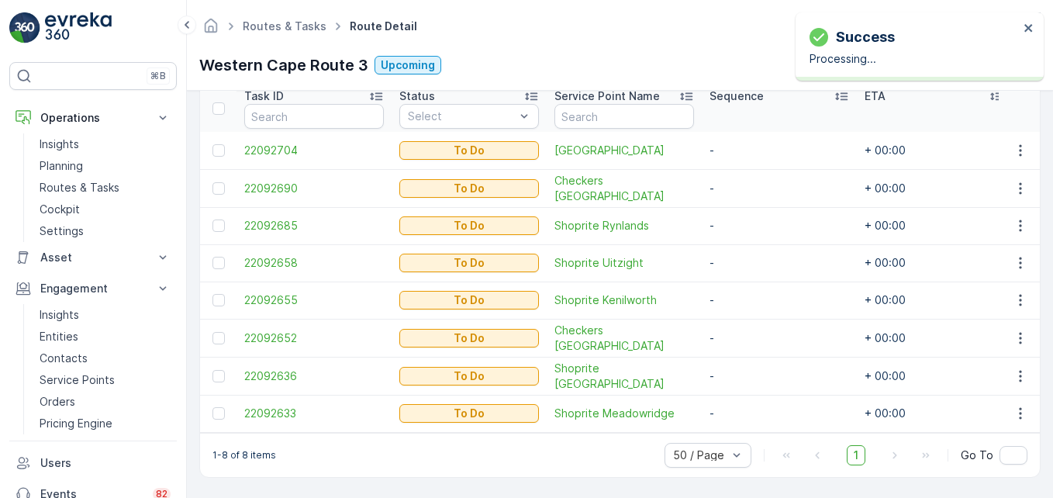
scroll to position [434, 0]
click at [1019, 257] on icon "button" at bounding box center [1020, 263] width 2 height 12
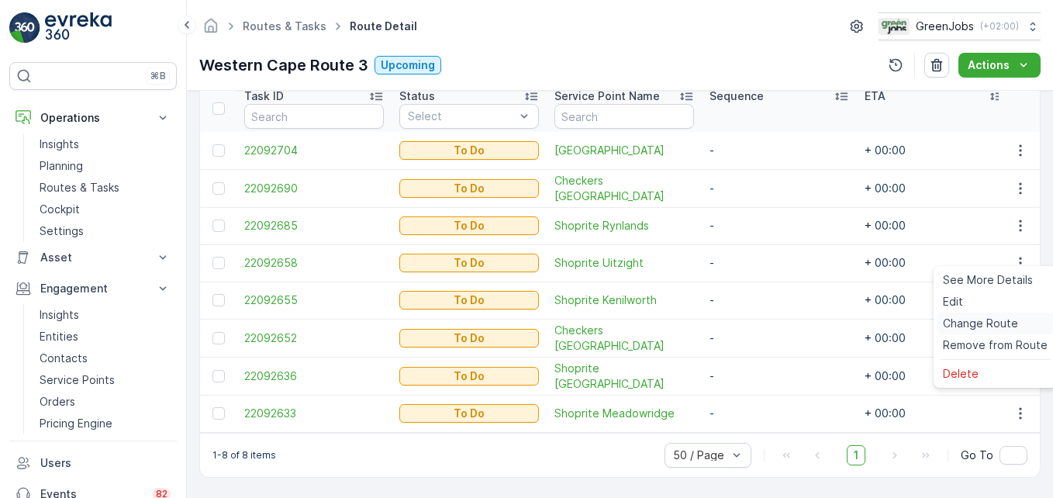
click at [982, 321] on span "Change Route" at bounding box center [980, 324] width 75 height 16
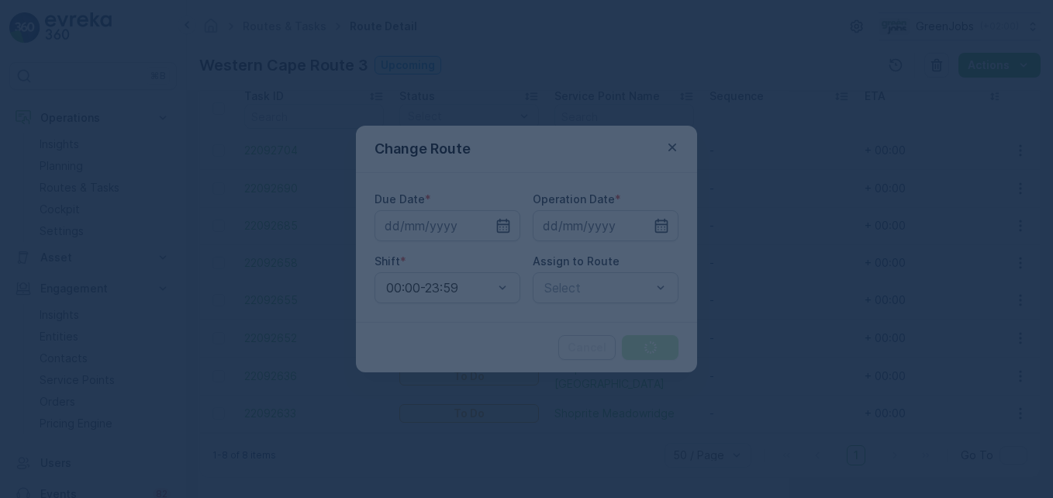
type input "[DATE]"
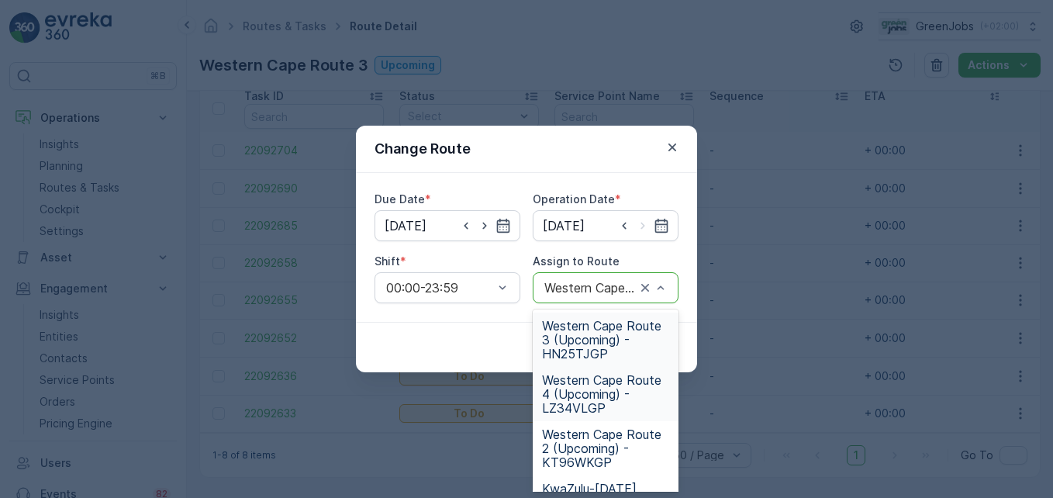
click at [597, 392] on span "Western Cape Route 4 (Upcoming) - LZ34VLGP" at bounding box center [605, 394] width 127 height 42
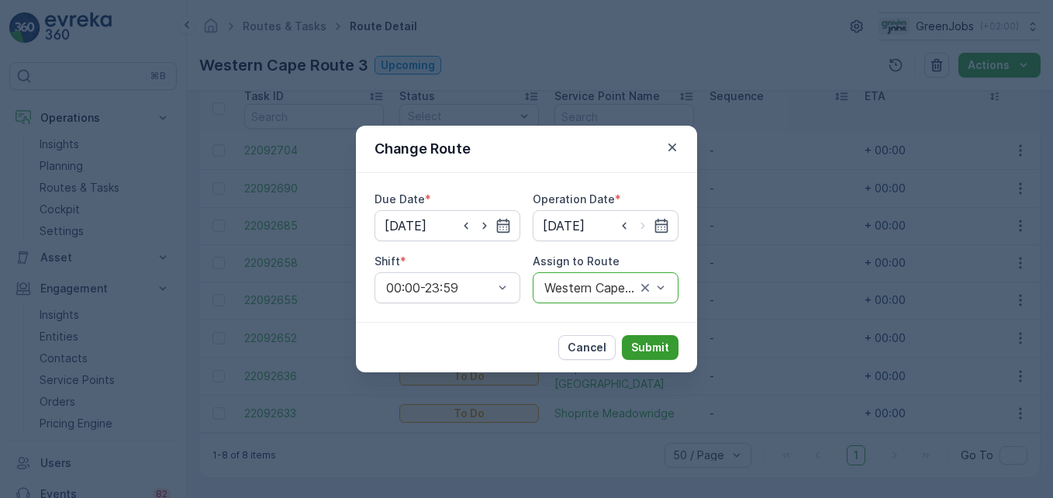
click at [666, 353] on p "Submit" at bounding box center [650, 348] width 38 height 16
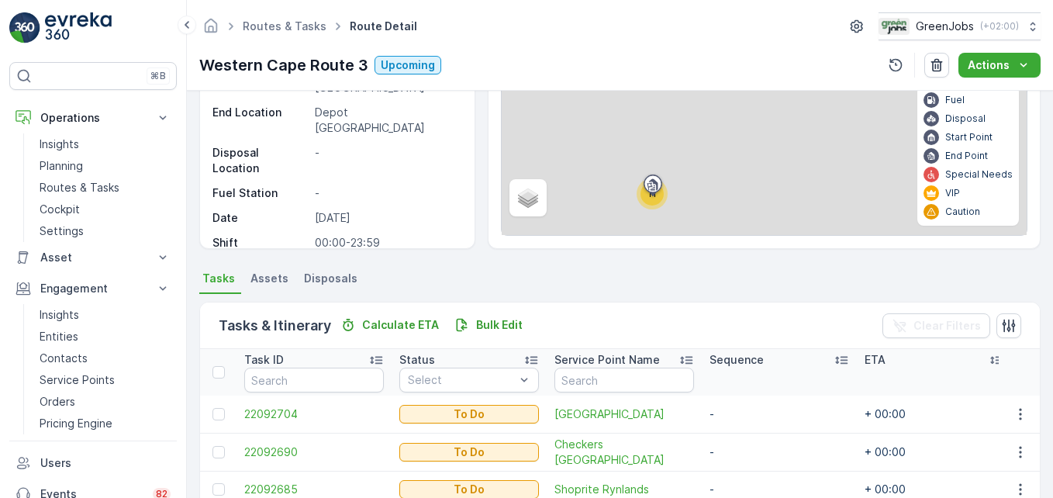
scroll to position [397, 0]
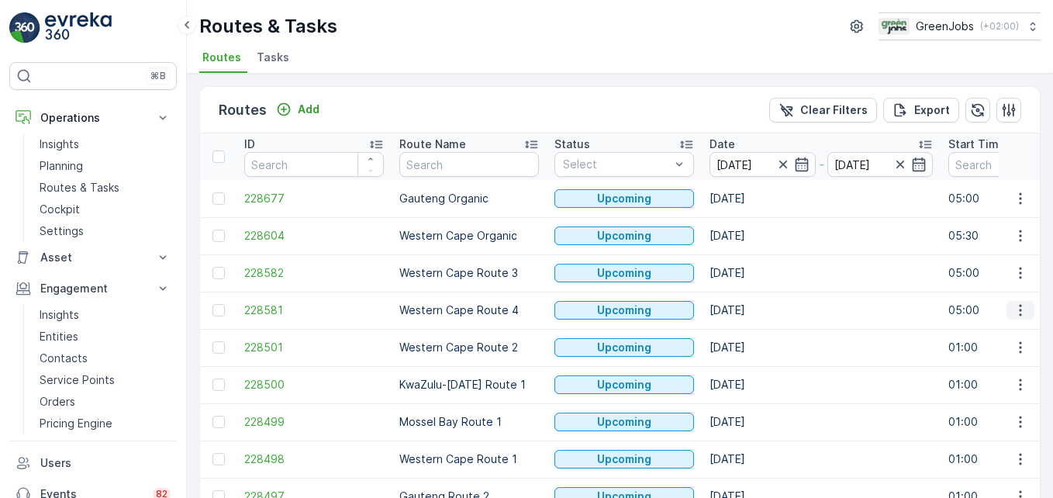
click at [1015, 312] on icon "button" at bounding box center [1021, 310] width 16 height 16
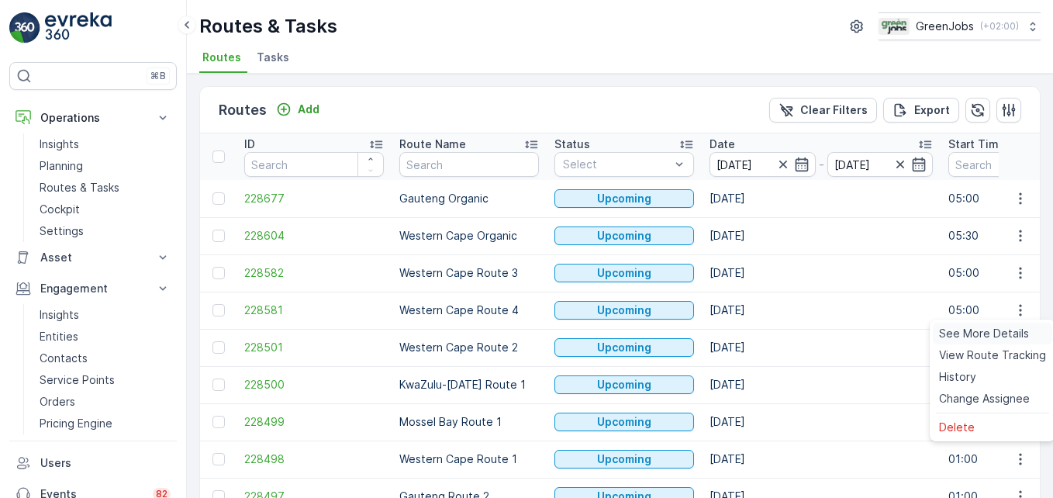
click at [996, 333] on span "See More Details" at bounding box center [984, 334] width 90 height 16
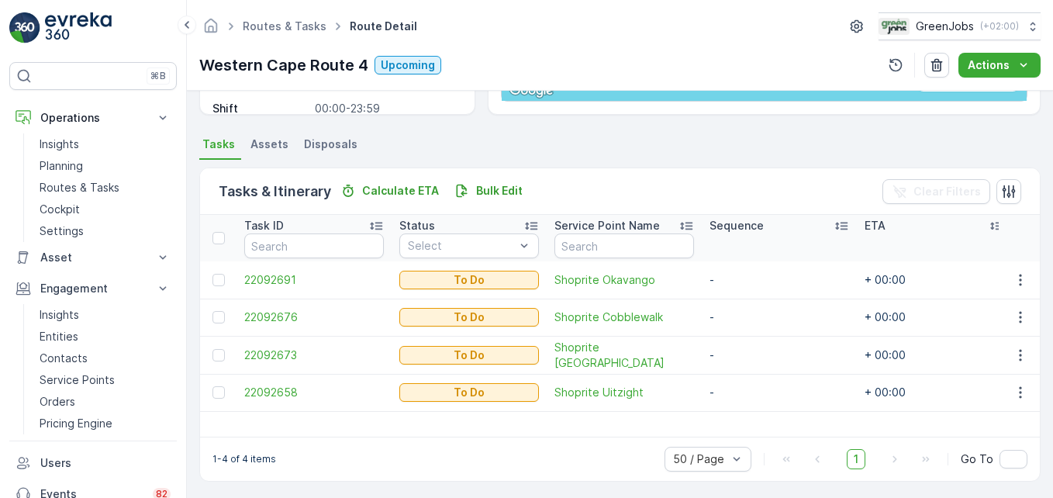
scroll to position [302, 0]
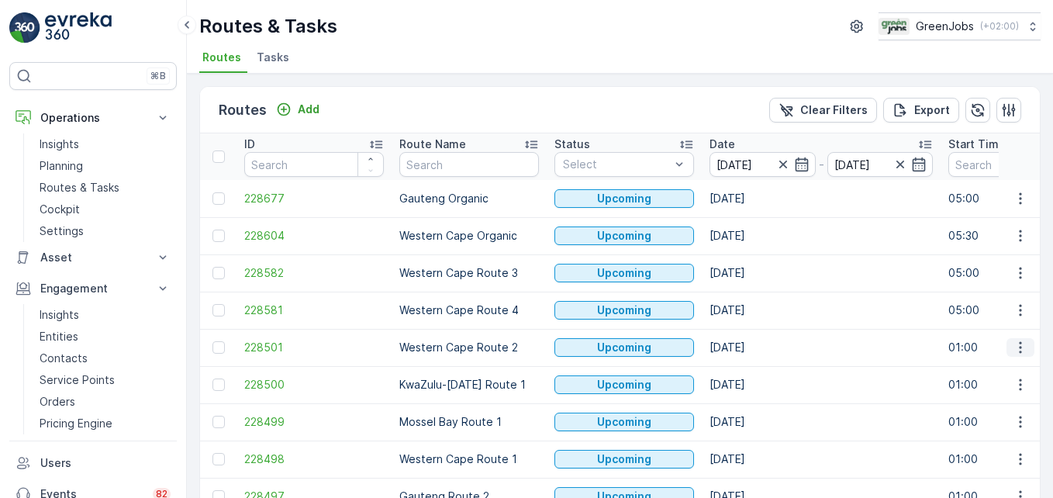
click at [1013, 346] on icon "button" at bounding box center [1021, 348] width 16 height 16
click at [998, 370] on span "See More Details" at bounding box center [984, 371] width 90 height 16
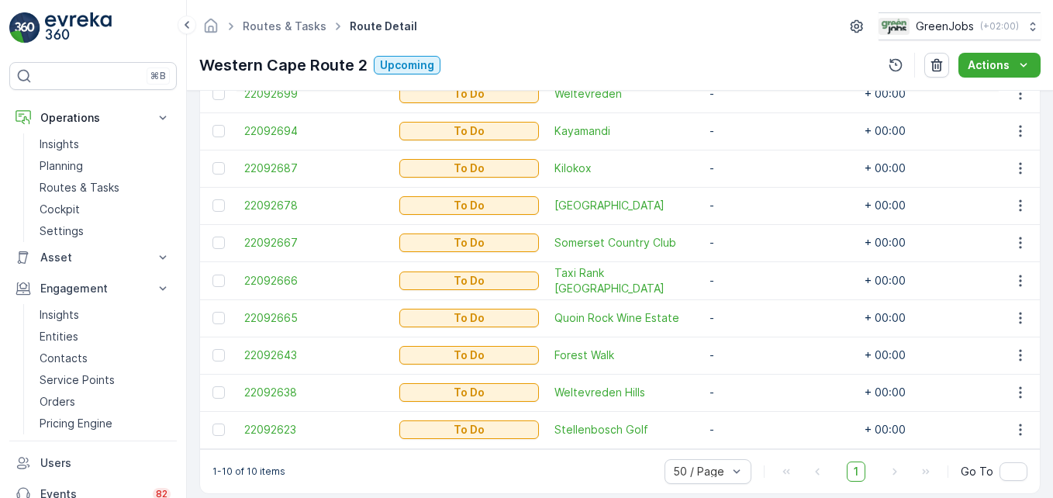
scroll to position [508, 0]
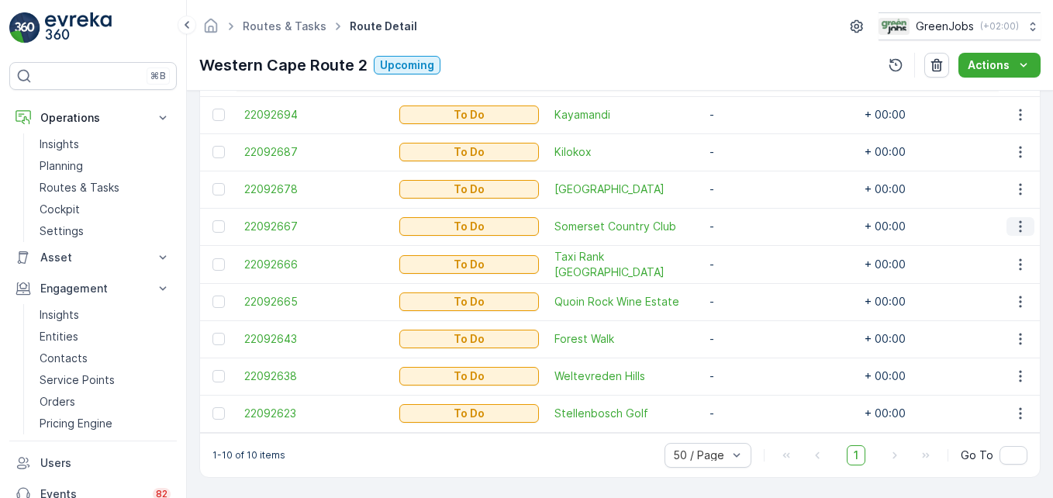
click at [1013, 221] on icon "button" at bounding box center [1021, 227] width 16 height 16
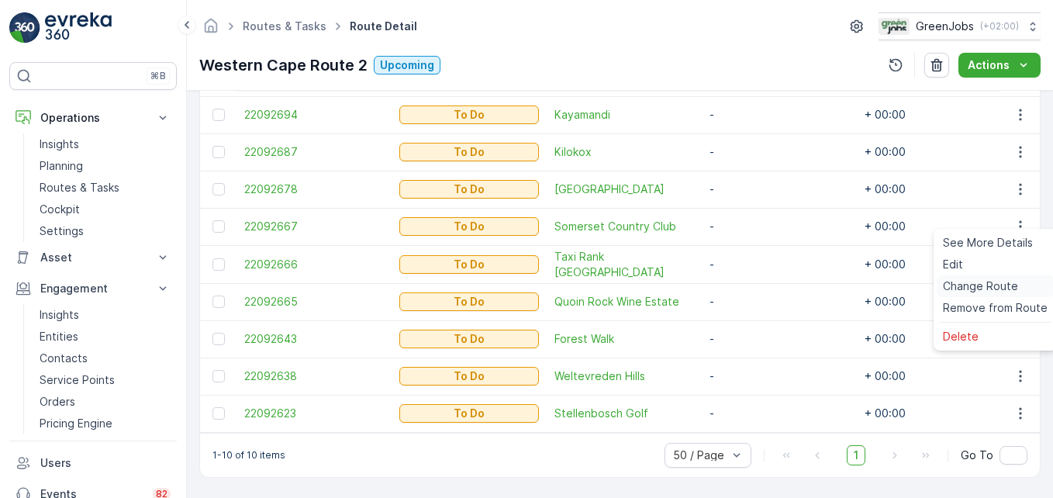
click at [989, 286] on span "Change Route" at bounding box center [980, 286] width 75 height 16
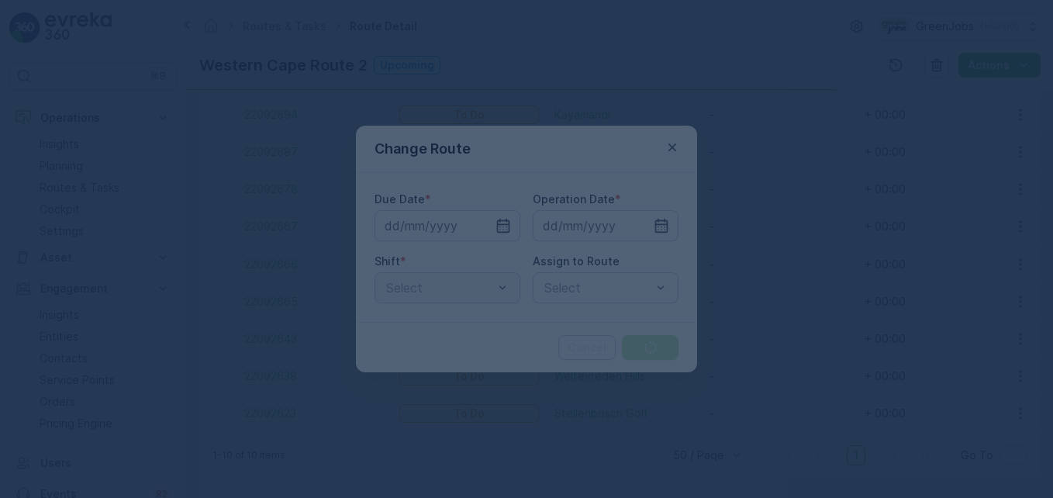
type input "[DATE]"
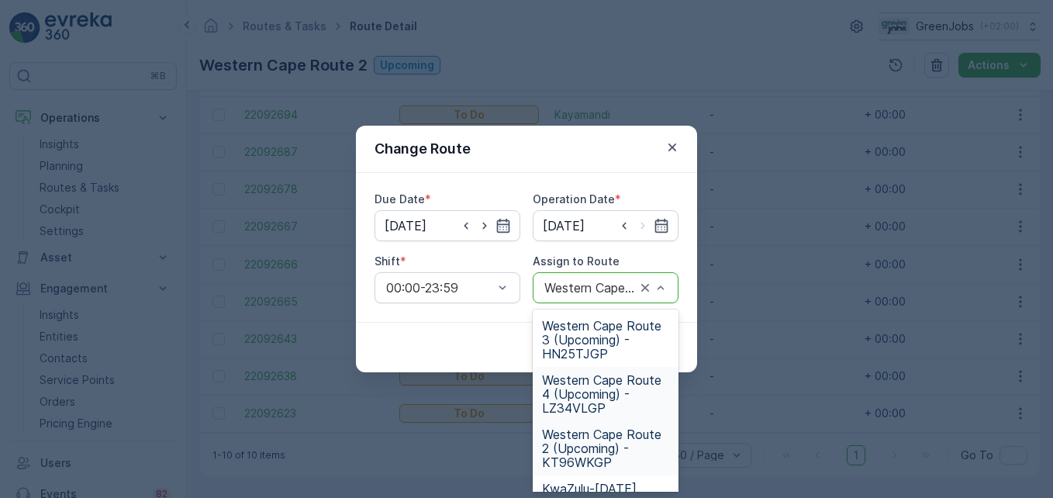
click at [594, 391] on span "Western Cape Route 4 (Upcoming) - LZ34VLGP" at bounding box center [605, 394] width 127 height 42
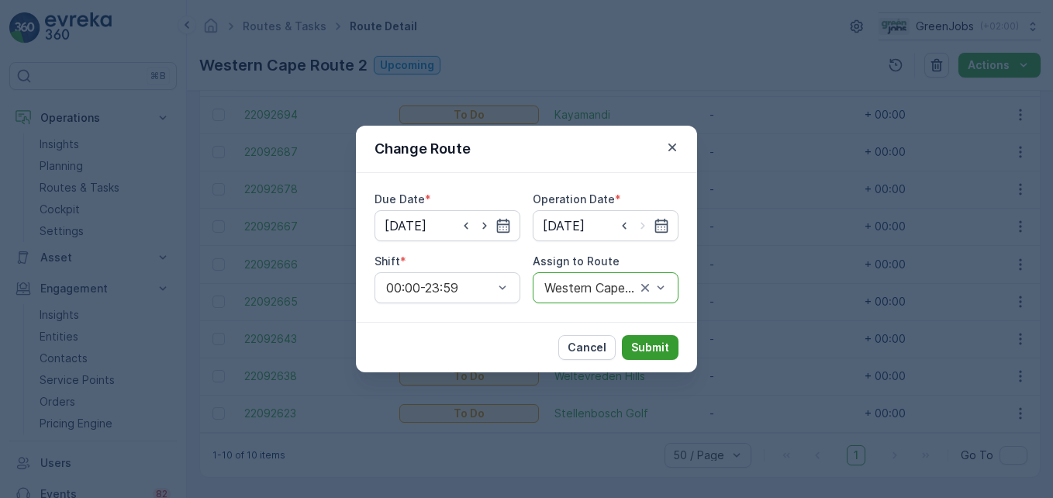
click at [654, 342] on p "Submit" at bounding box center [650, 348] width 38 height 16
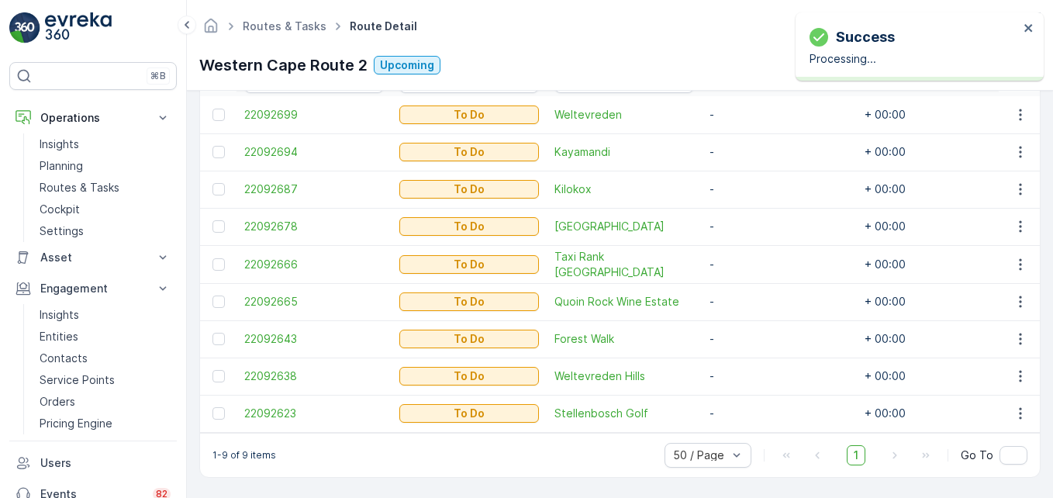
scroll to position [471, 0]
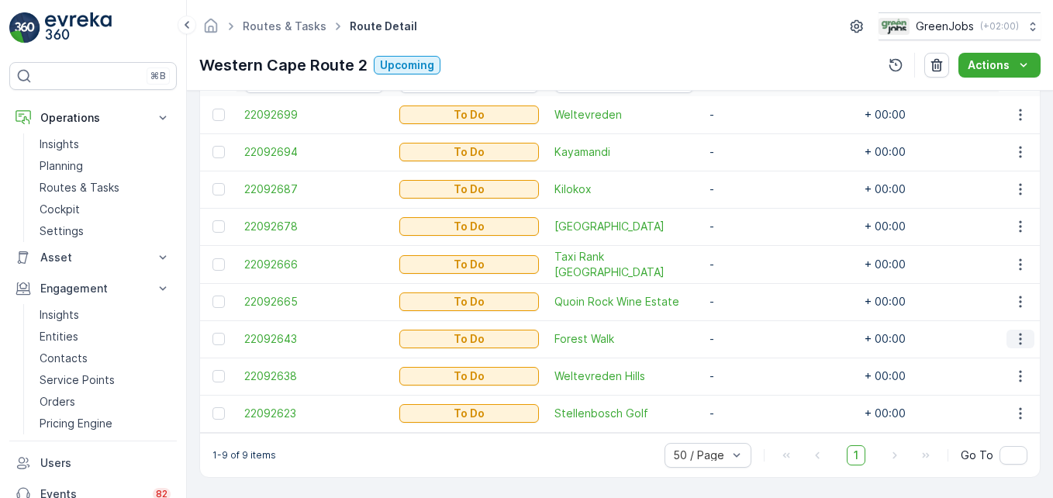
click at [1021, 331] on icon "button" at bounding box center [1021, 339] width 16 height 16
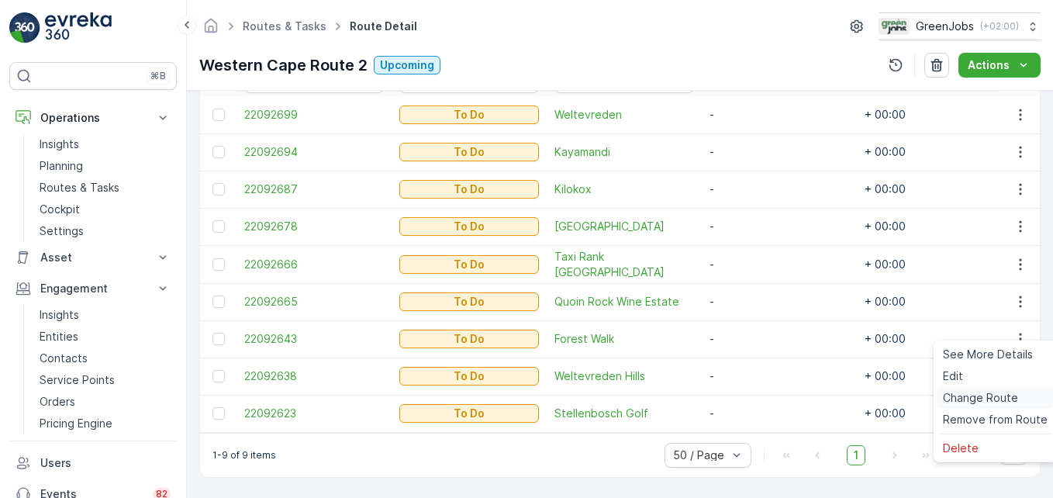
click at [976, 403] on span "Change Route" at bounding box center [980, 398] width 75 height 16
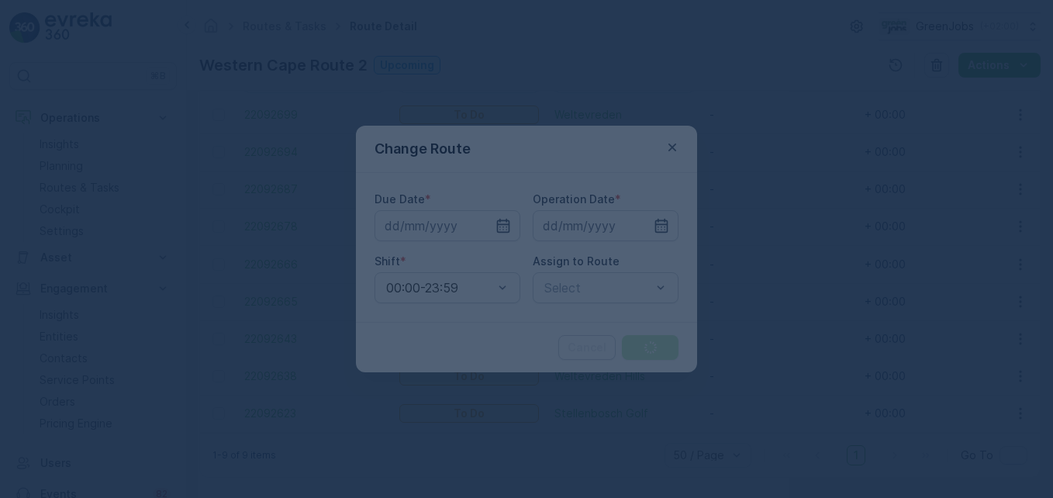
type input "[DATE]"
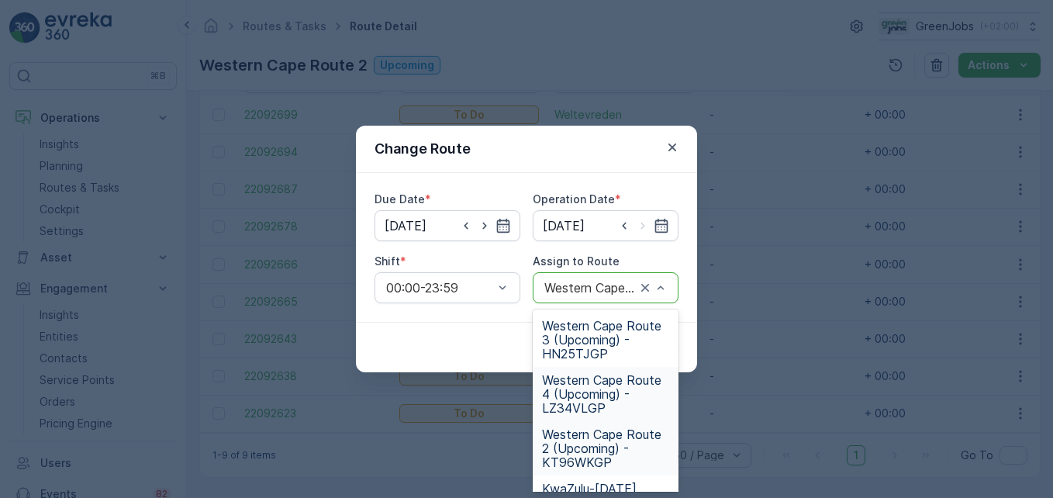
click at [578, 397] on span "Western Cape Route 4 (Upcoming) - LZ34VLGP" at bounding box center [605, 394] width 127 height 42
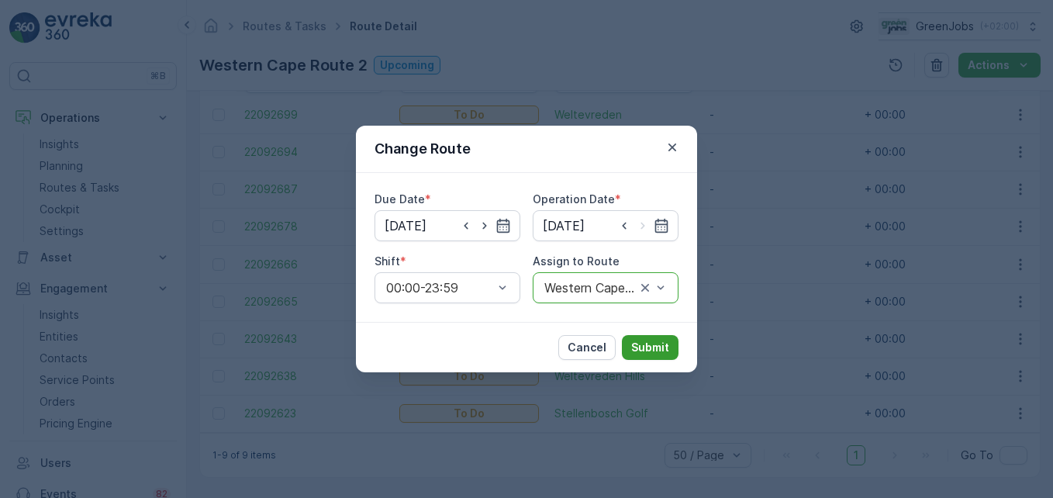
click at [658, 348] on p "Submit" at bounding box center [650, 348] width 38 height 16
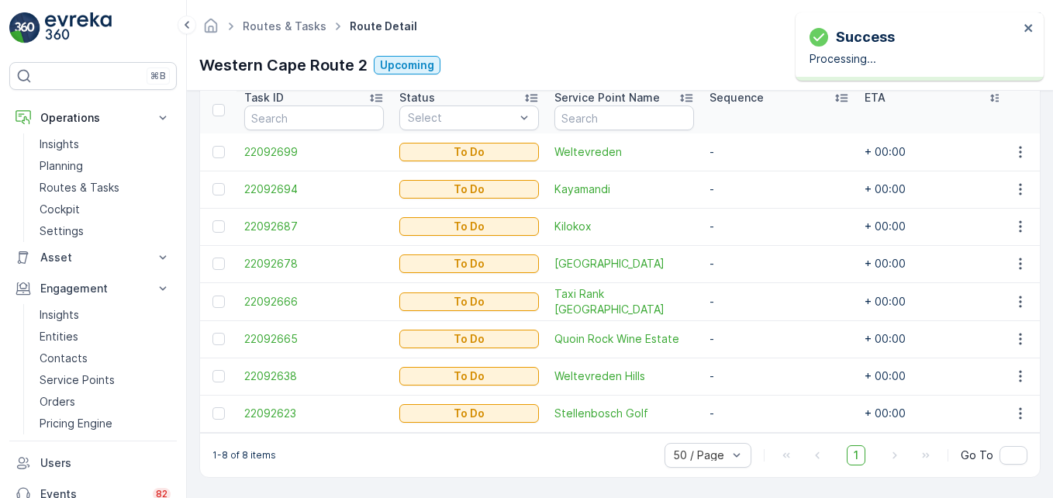
scroll to position [433, 0]
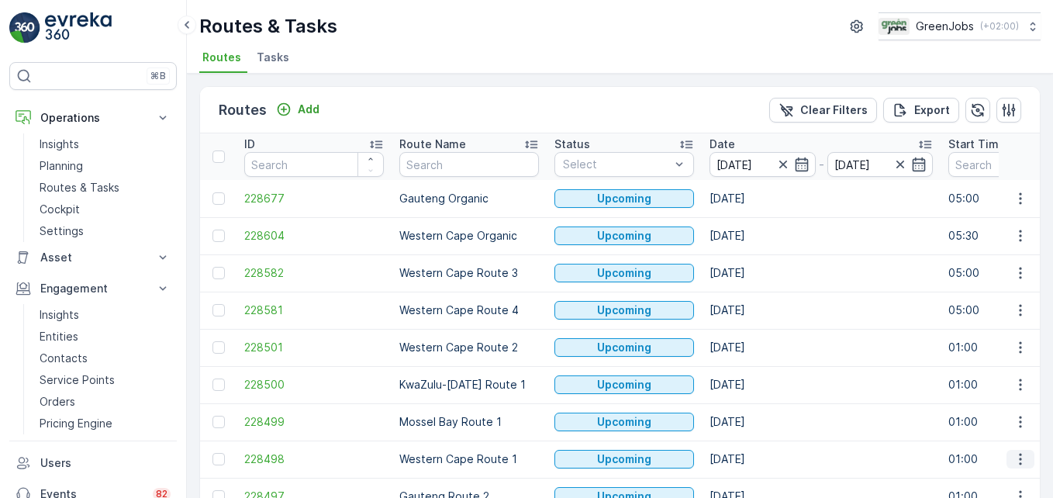
click at [1013, 457] on icon "button" at bounding box center [1021, 459] width 16 height 16
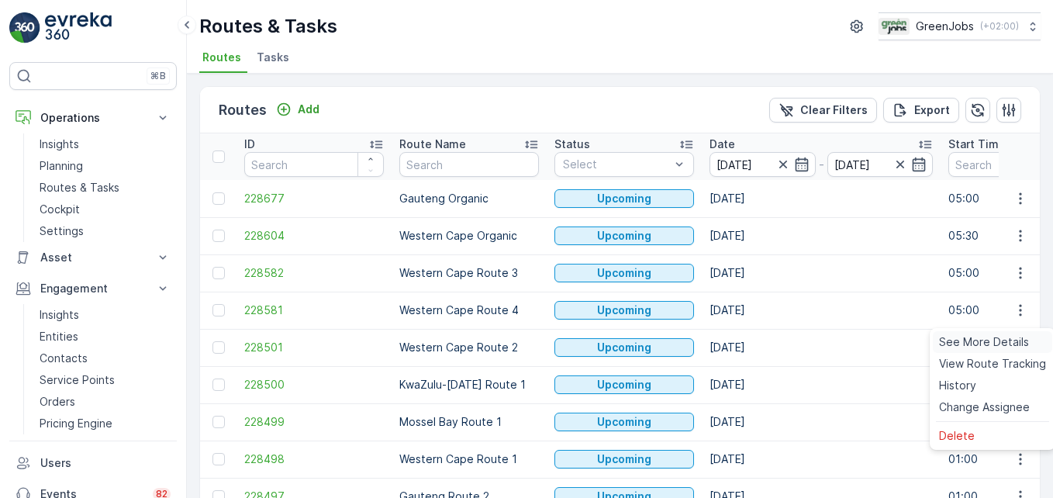
click at [998, 338] on span "See More Details" at bounding box center [984, 342] width 90 height 16
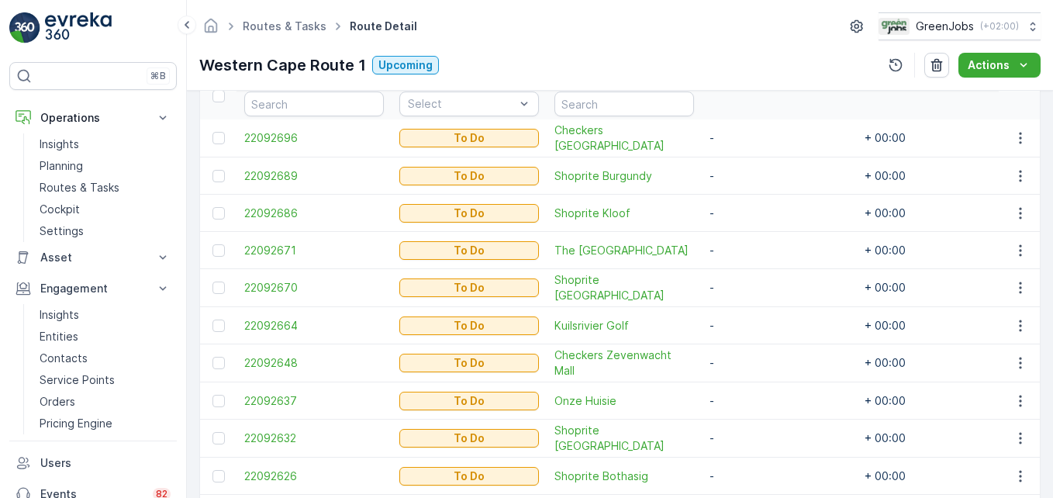
scroll to position [465, 0]
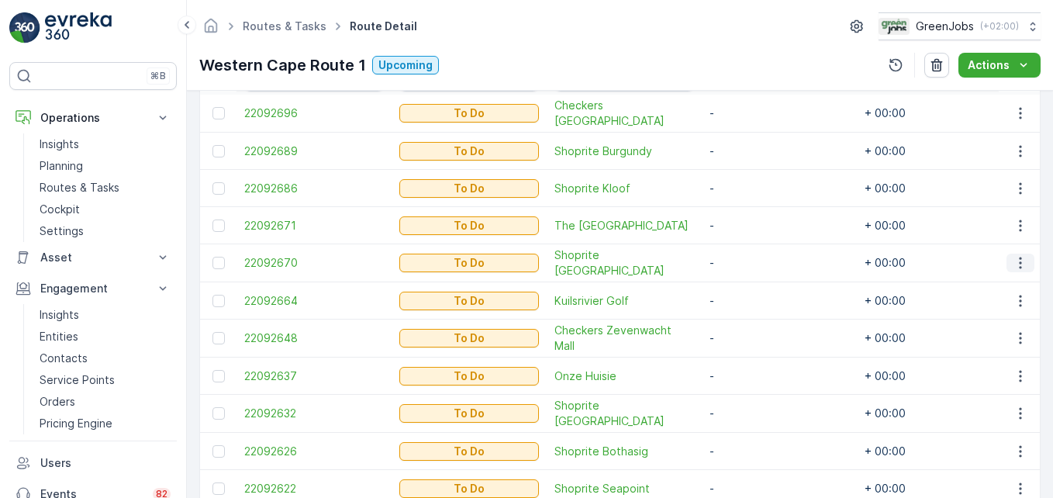
click at [1020, 266] on icon "button" at bounding box center [1021, 263] width 16 height 16
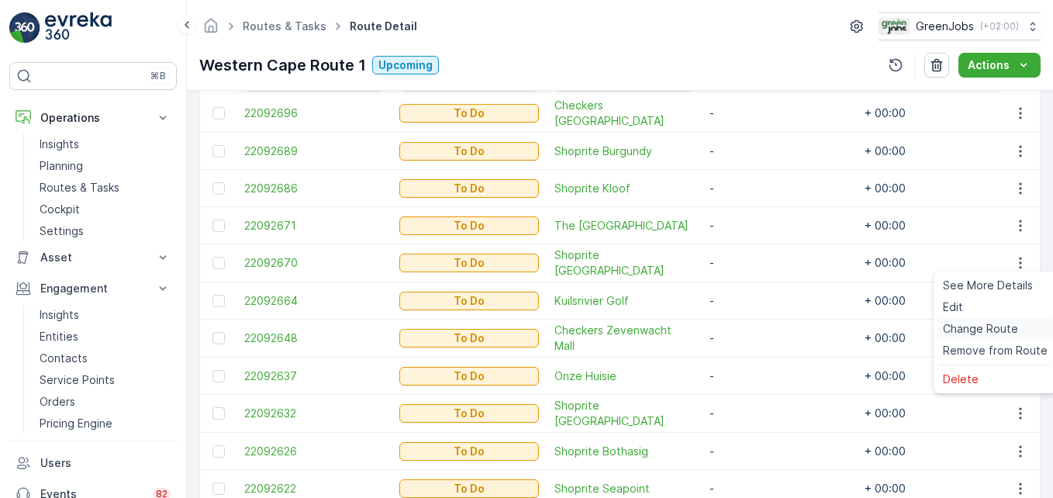
click at [990, 328] on span "Change Route" at bounding box center [980, 329] width 75 height 16
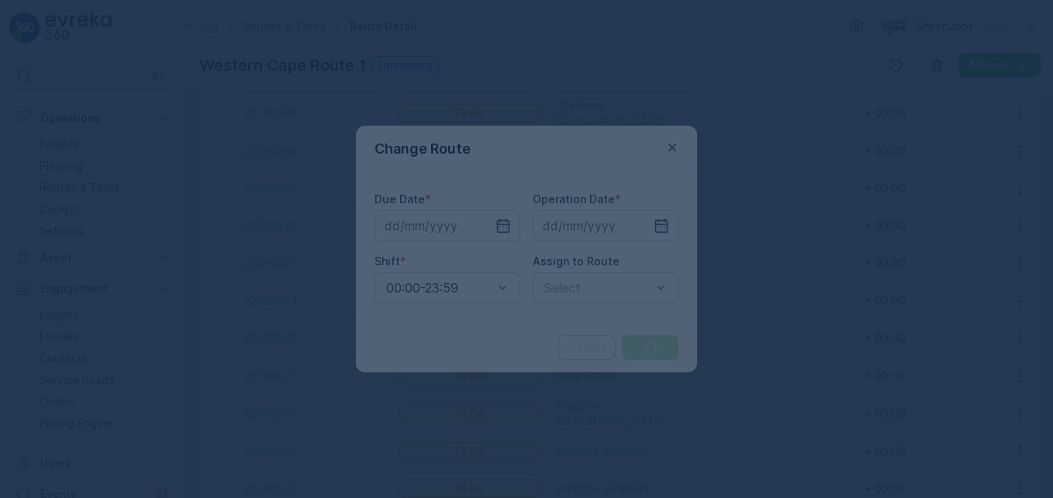
type input "[DATE]"
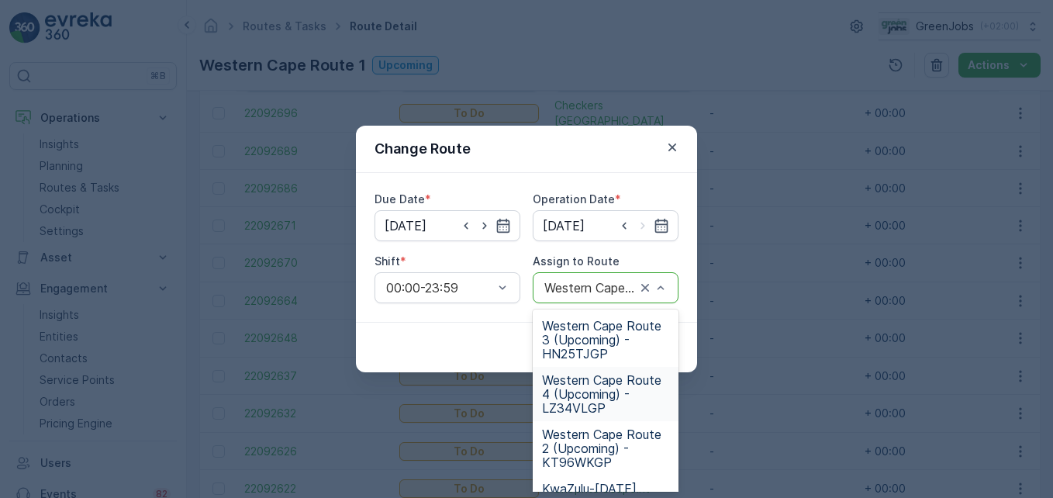
click at [589, 396] on span "Western Cape Route 4 (Upcoming) - LZ34VLGP" at bounding box center [605, 394] width 127 height 42
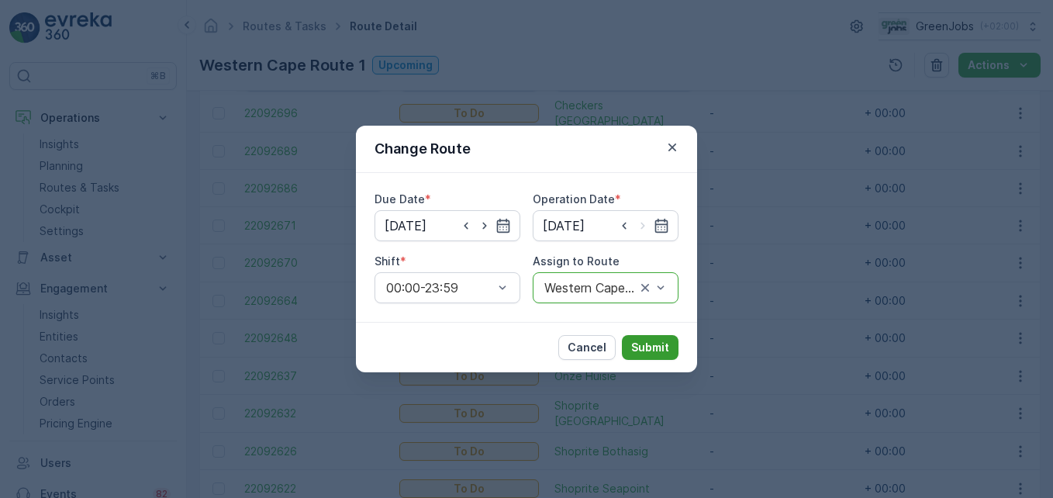
click at [640, 340] on p "Submit" at bounding box center [650, 348] width 38 height 16
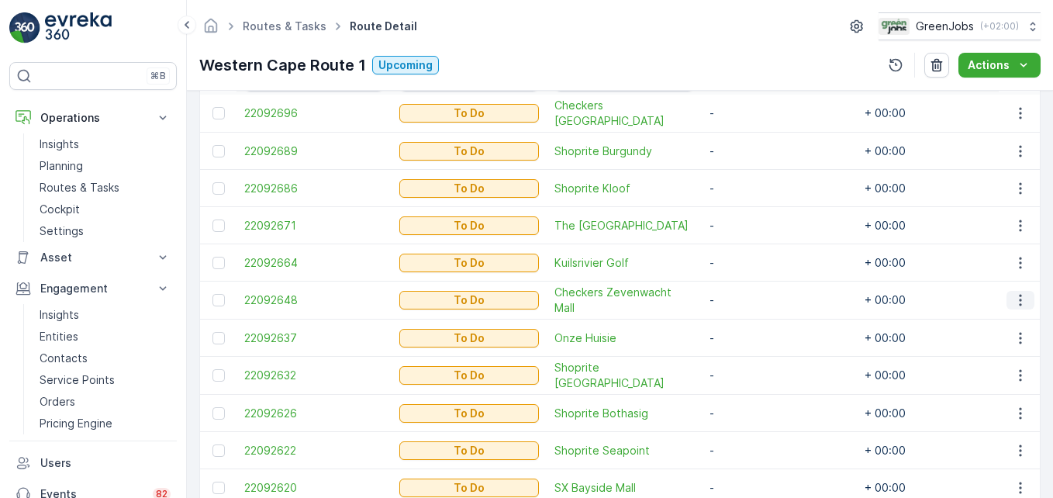
click at [1013, 299] on icon "button" at bounding box center [1021, 300] width 16 height 16
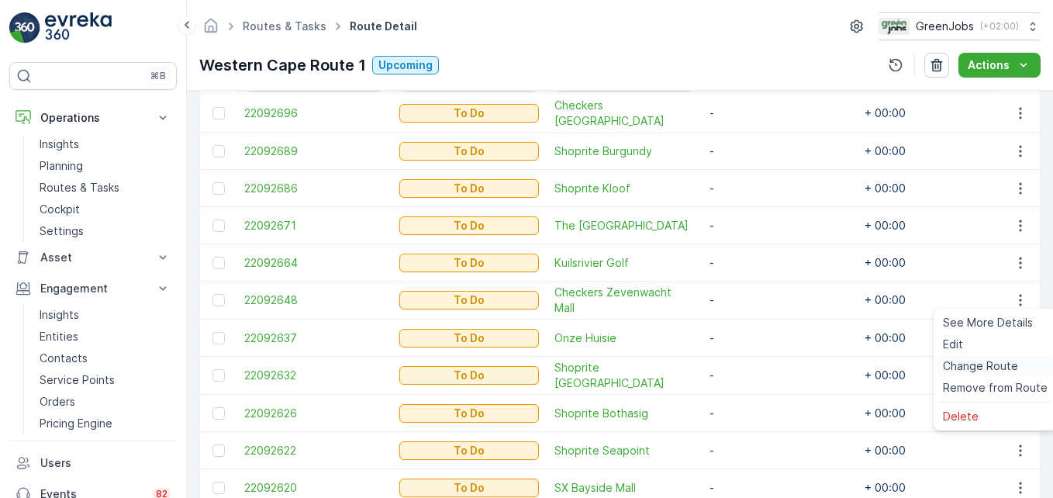
click at [996, 364] on span "Change Route" at bounding box center [980, 366] width 75 height 16
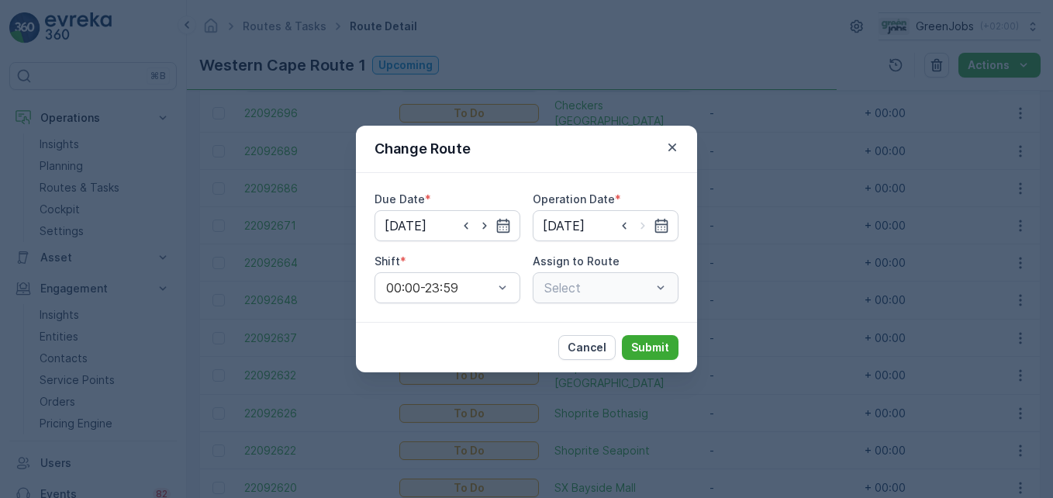
type input "[DATE]"
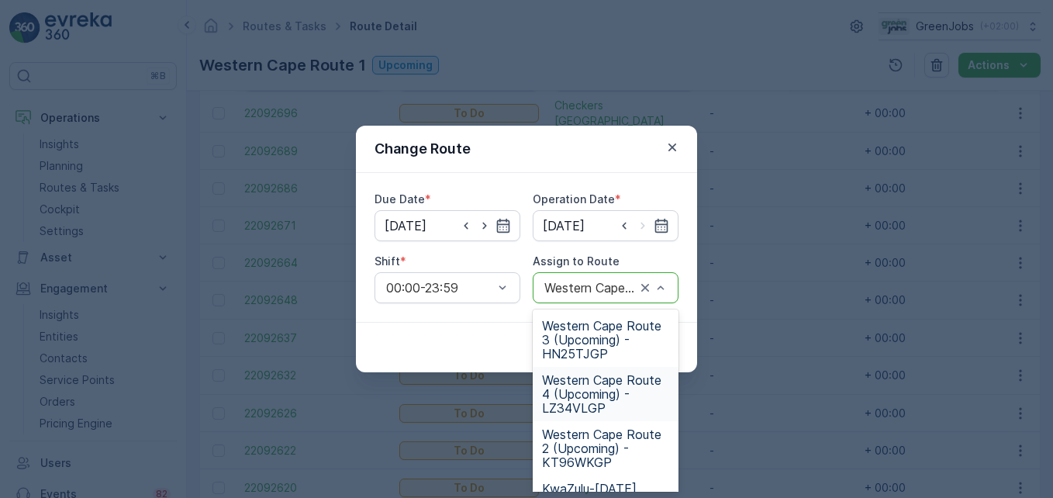
click at [595, 401] on span "Western Cape Route 4 (Upcoming) - LZ34VLGP" at bounding box center [605, 394] width 127 height 42
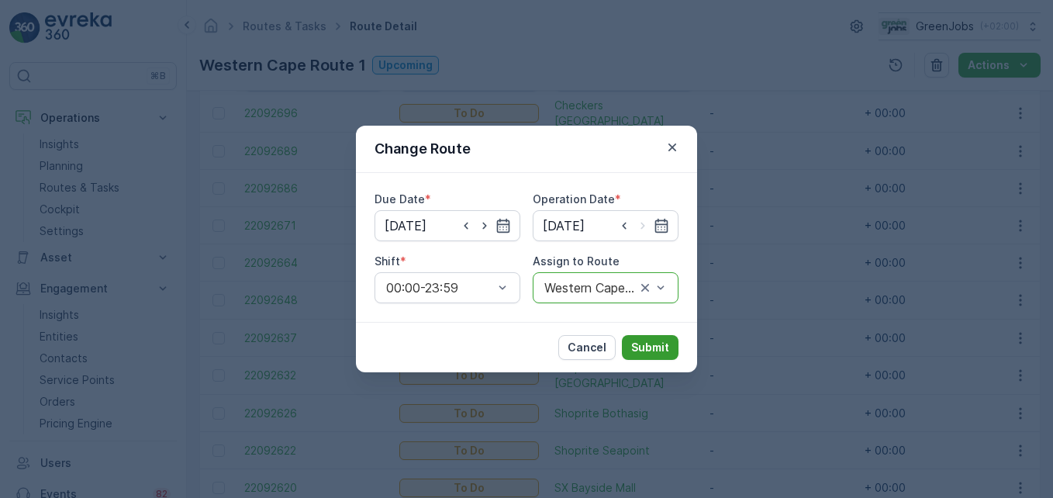
click at [656, 343] on p "Submit" at bounding box center [650, 348] width 38 height 16
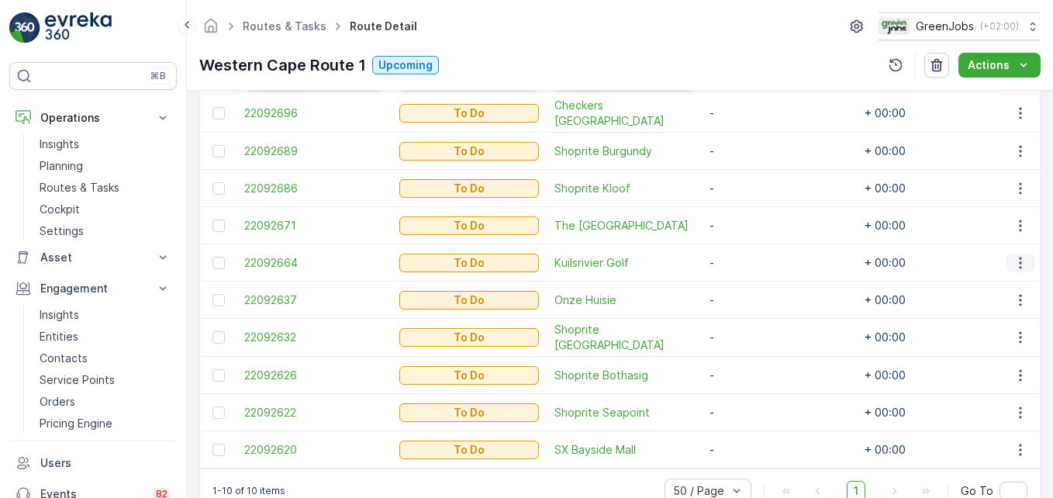
click at [1018, 263] on icon "button" at bounding box center [1021, 263] width 16 height 16
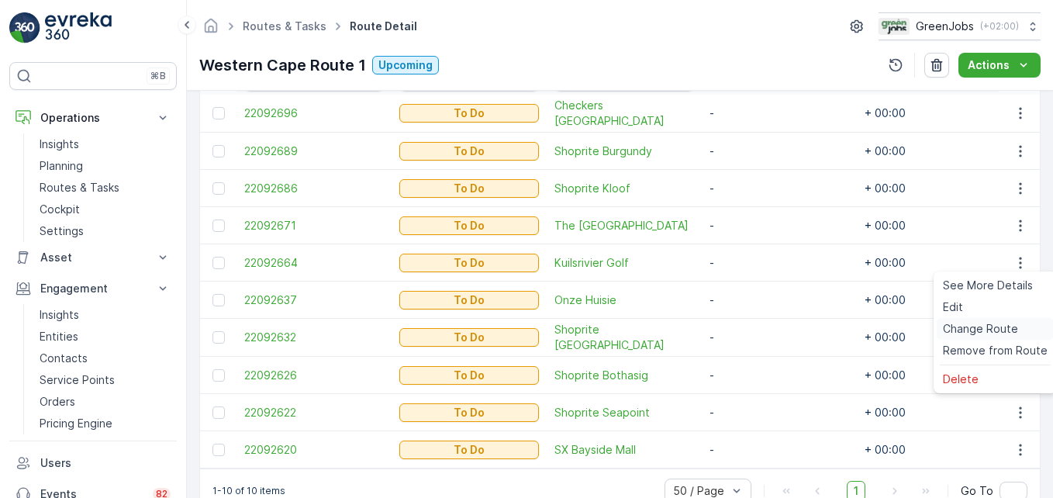
click at [996, 327] on span "Change Route" at bounding box center [980, 329] width 75 height 16
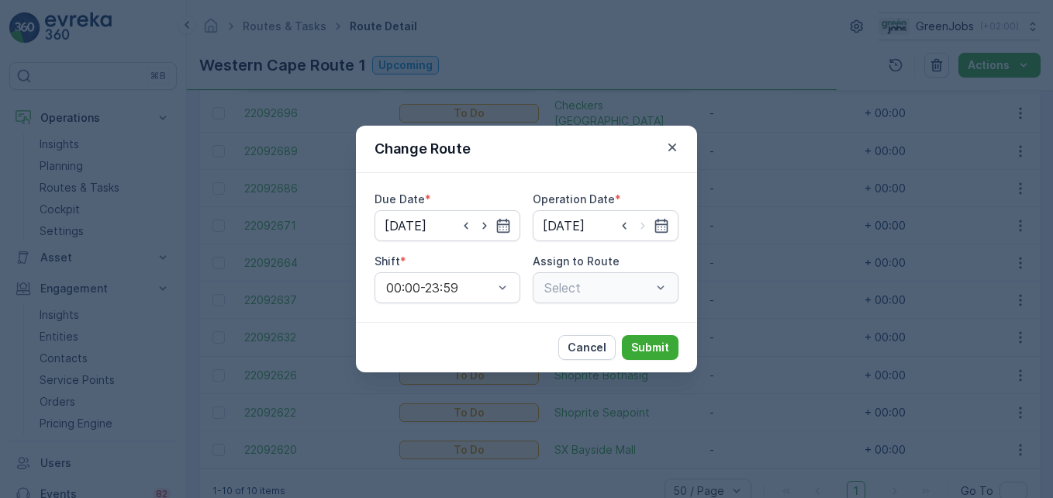
type input "[DATE]"
click at [669, 290] on div "Western Cape Route 1 (Upcoming) - JC56NFGP" at bounding box center [606, 287] width 146 height 31
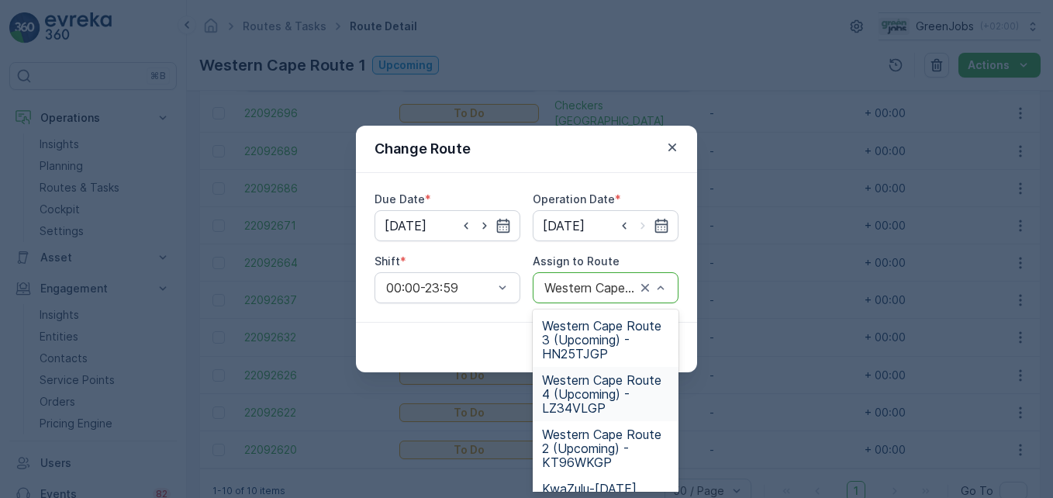
click at [595, 395] on span "Western Cape Route 4 (Upcoming) - LZ34VLGP" at bounding box center [605, 394] width 127 height 42
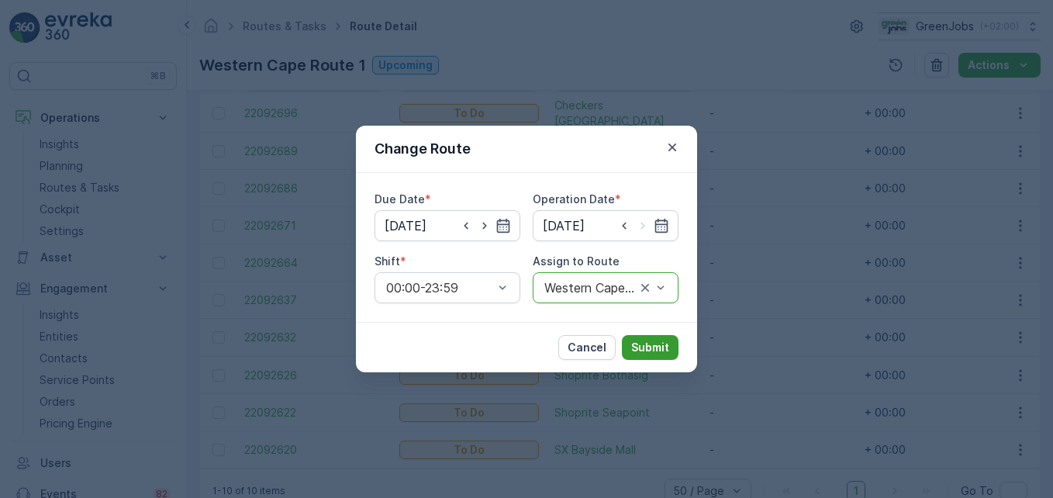
click at [661, 349] on p "Submit" at bounding box center [650, 348] width 38 height 16
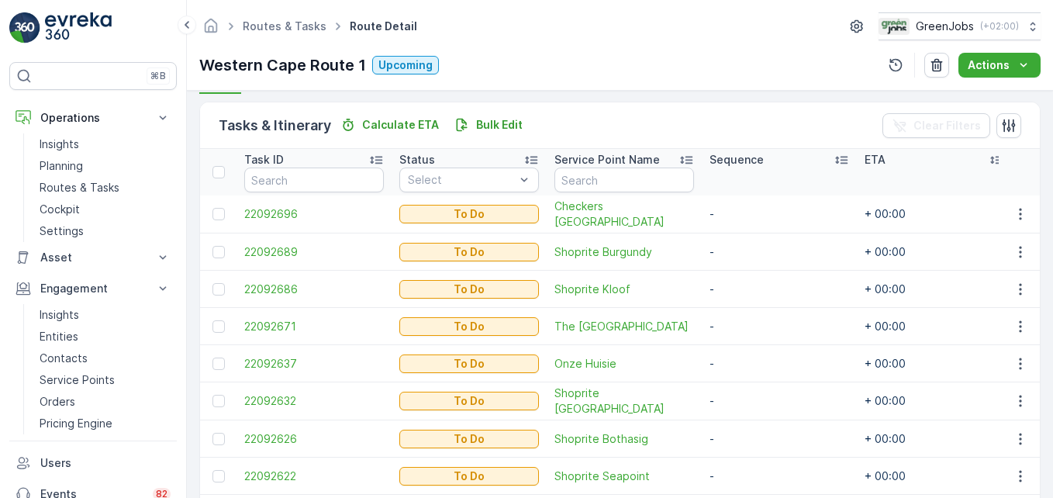
scroll to position [310, 0]
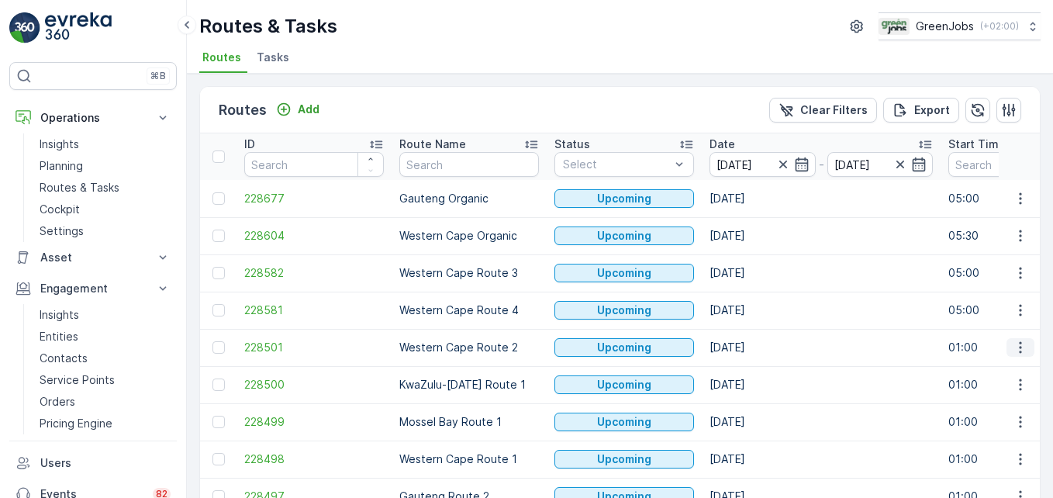
click at [1023, 347] on icon "button" at bounding box center [1021, 348] width 16 height 16
click at [992, 374] on span "See More Details" at bounding box center [984, 371] width 90 height 16
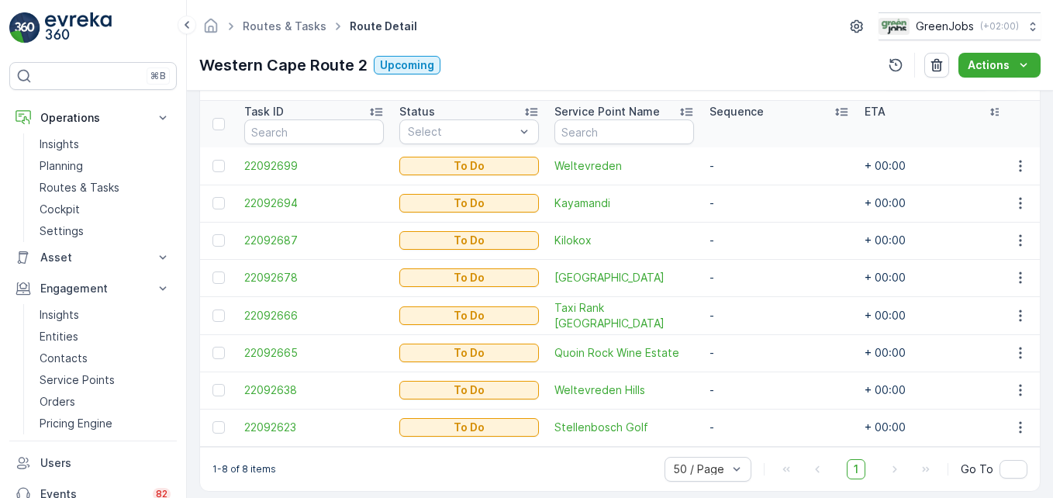
scroll to position [433, 0]
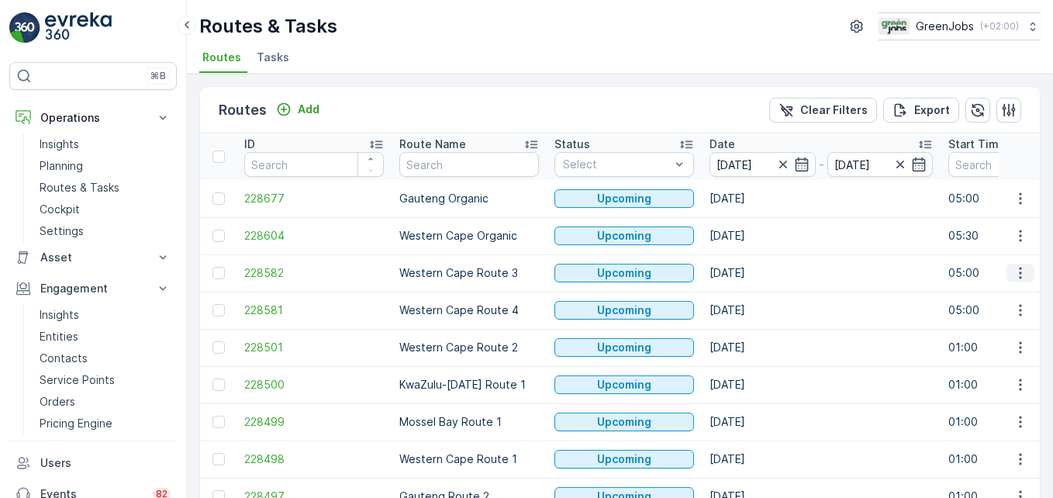
click at [1015, 271] on icon "button" at bounding box center [1021, 273] width 16 height 16
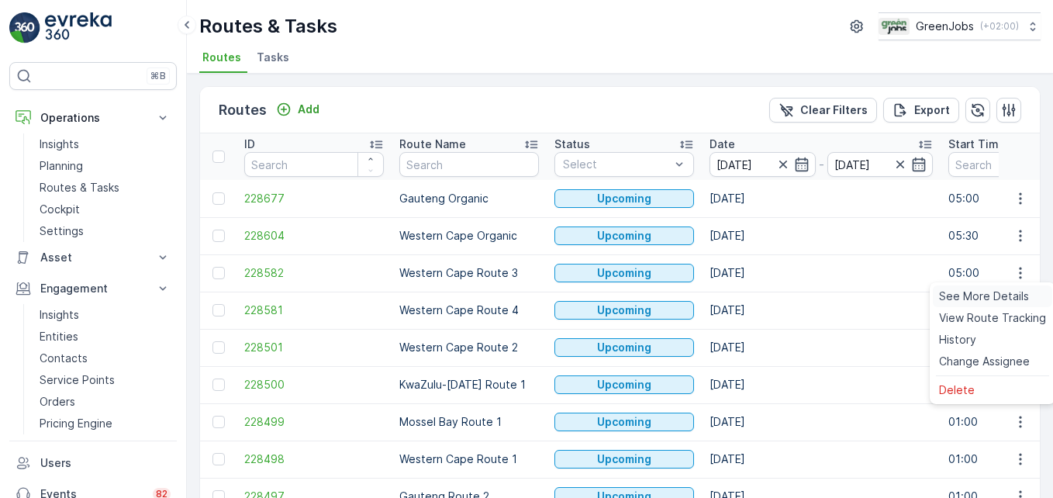
click at [990, 292] on span "See More Details" at bounding box center [984, 296] width 90 height 16
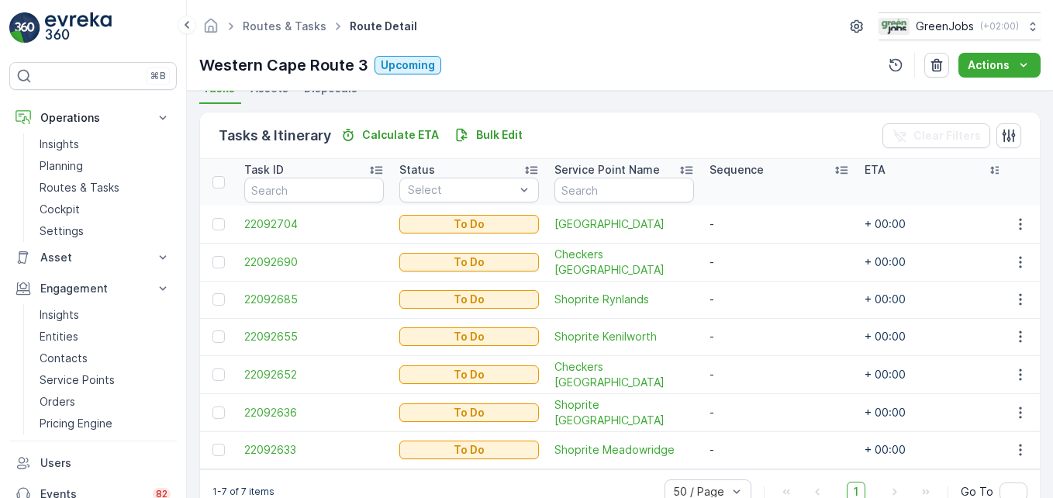
scroll to position [388, 0]
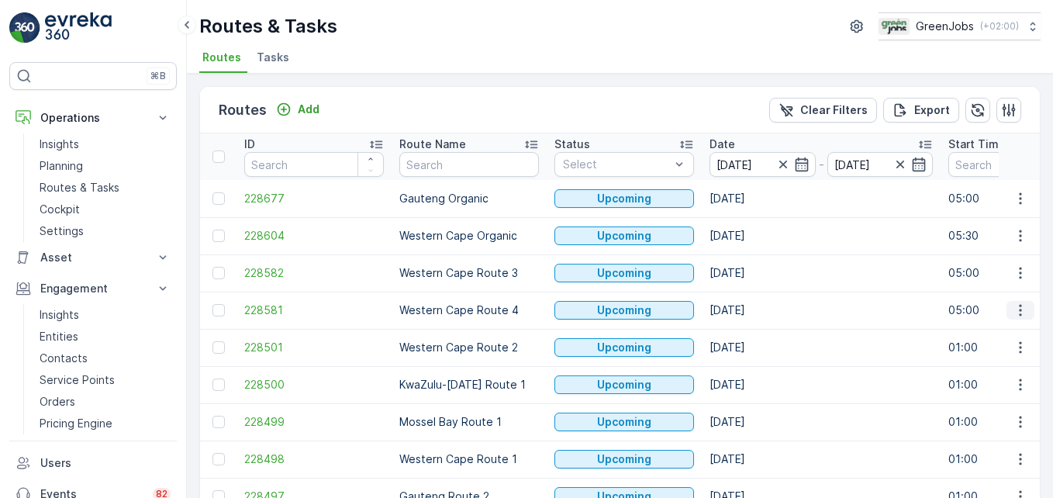
click at [1017, 309] on icon "button" at bounding box center [1021, 310] width 16 height 16
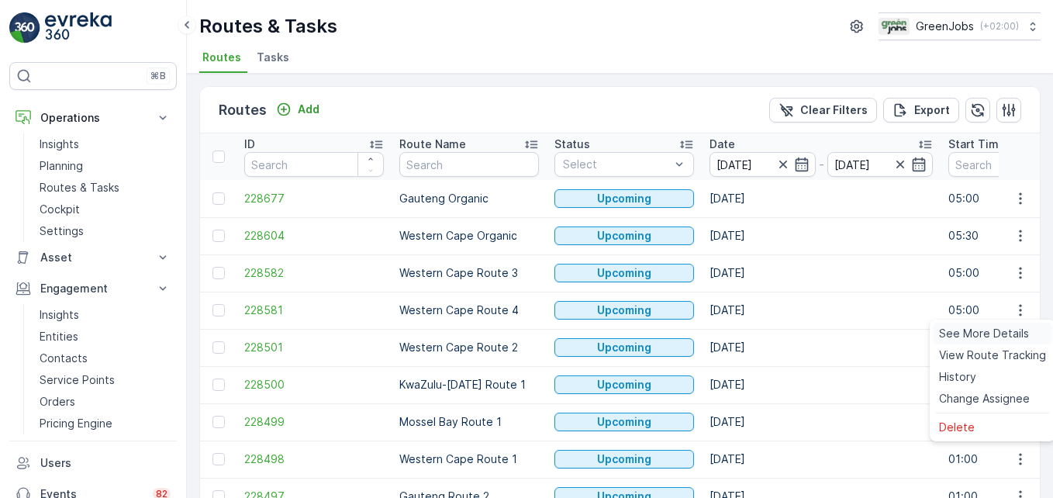
click at [977, 333] on span "See More Details" at bounding box center [984, 334] width 90 height 16
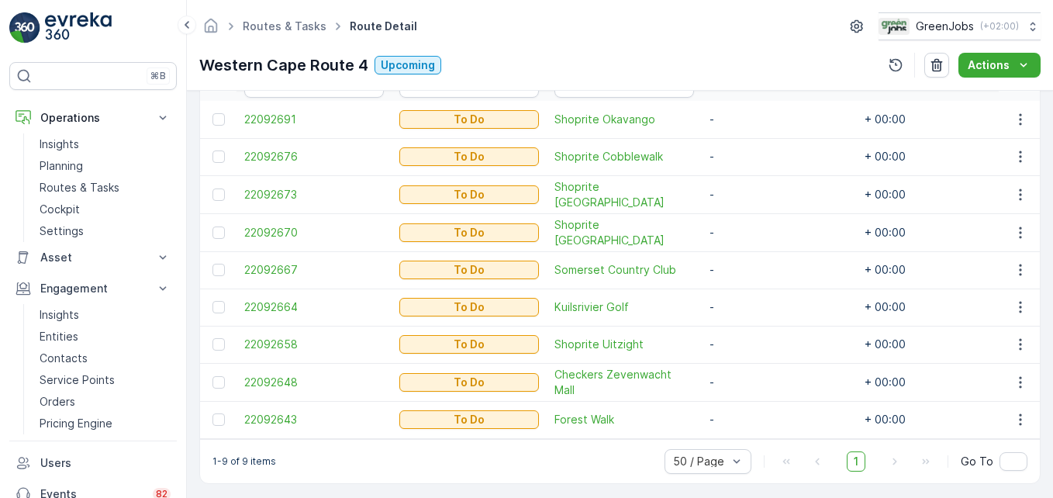
scroll to position [465, 0]
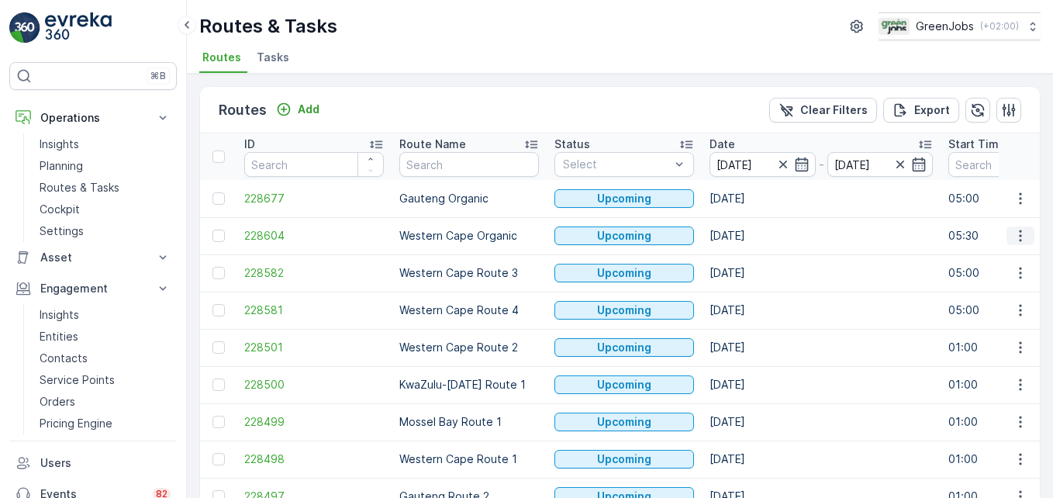
click at [1017, 233] on icon "button" at bounding box center [1021, 236] width 16 height 16
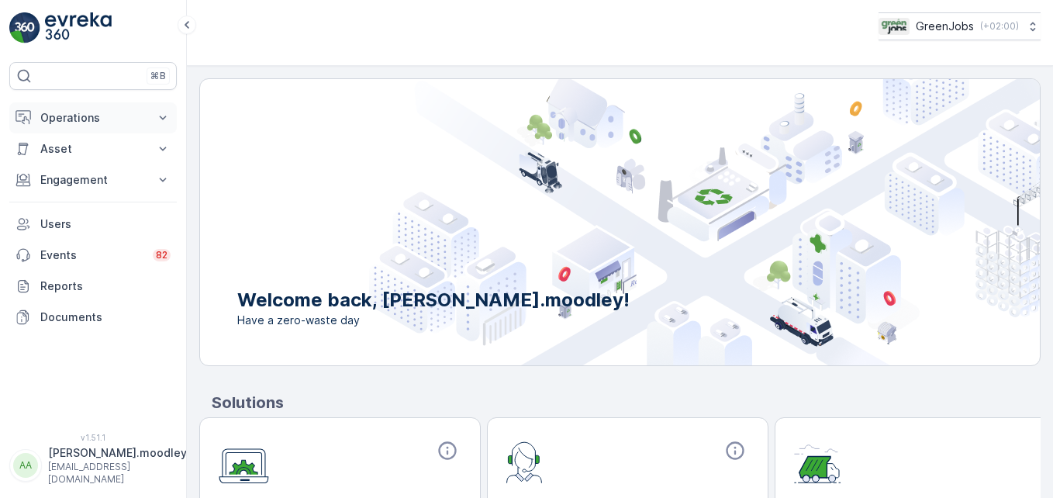
click at [171, 116] on button "Operations" at bounding box center [92, 117] width 167 height 31
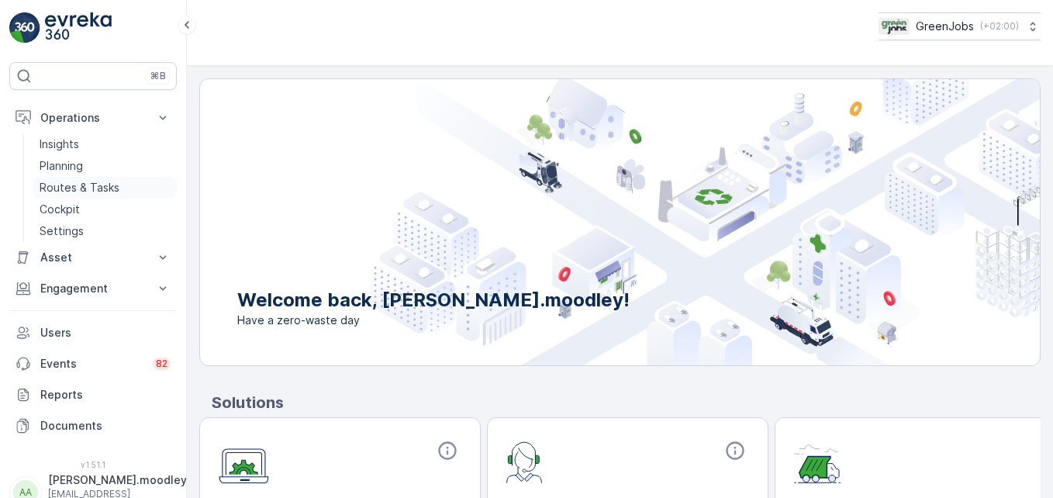
click at [122, 182] on link "Routes & Tasks" at bounding box center [104, 188] width 143 height 22
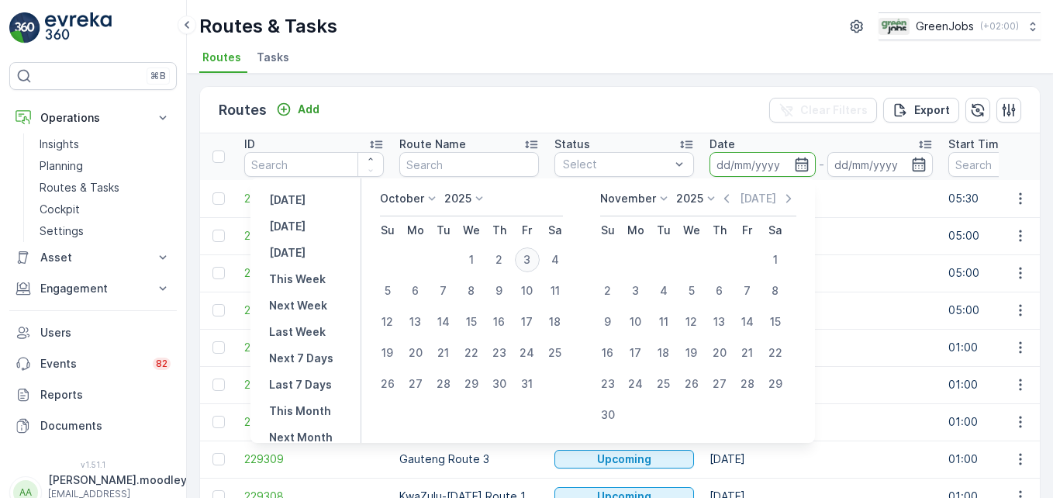
click at [539, 254] on div "3" at bounding box center [527, 259] width 25 height 25
type input "[DATE]"
click at [539, 254] on div "3" at bounding box center [527, 259] width 25 height 25
type input "[DATE]"
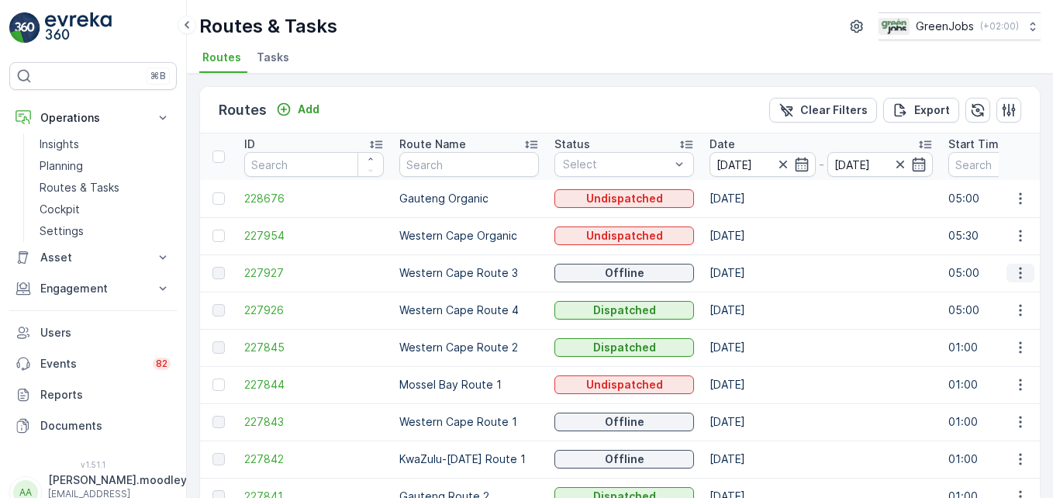
click at [753, 274] on icon "button" at bounding box center [1021, 273] width 16 height 16
click at [753, 296] on span "See More Details" at bounding box center [984, 296] width 90 height 16
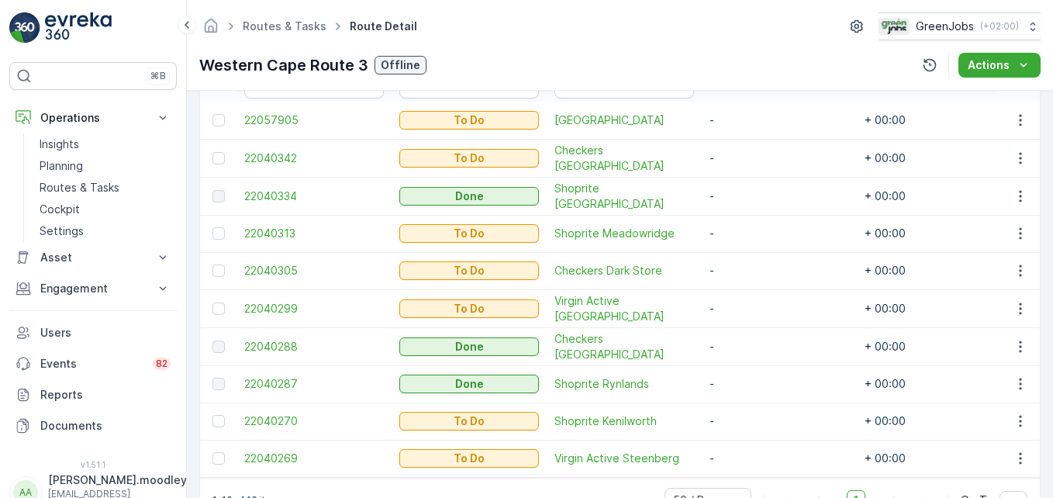
scroll to position [431, 0]
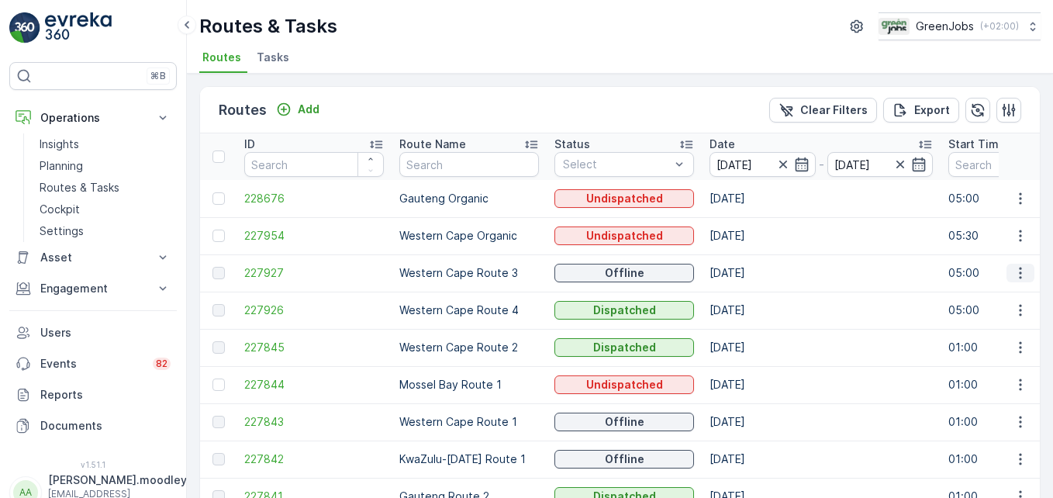
click at [753, 268] on icon "button" at bounding box center [1021, 273] width 16 height 16
click at [753, 297] on span "See More Details" at bounding box center [984, 296] width 90 height 16
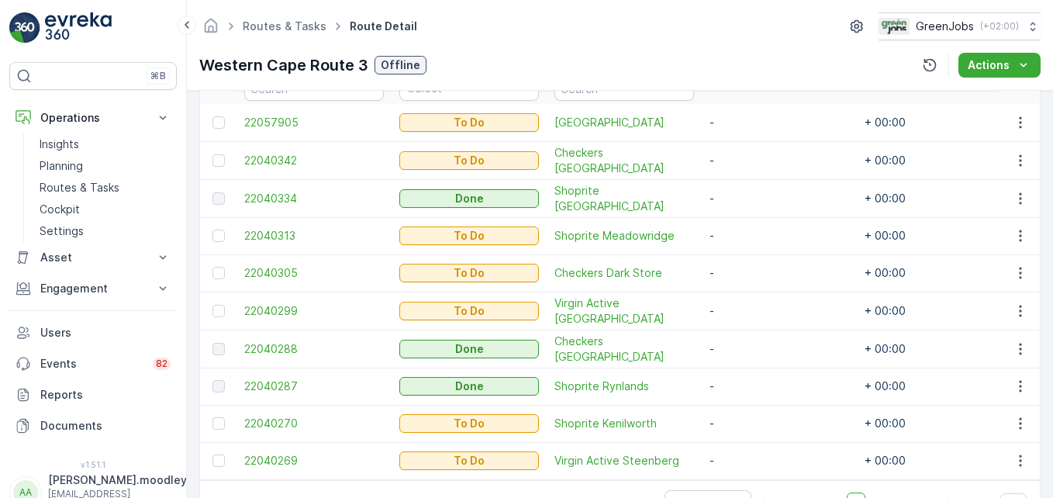
scroll to position [465, 0]
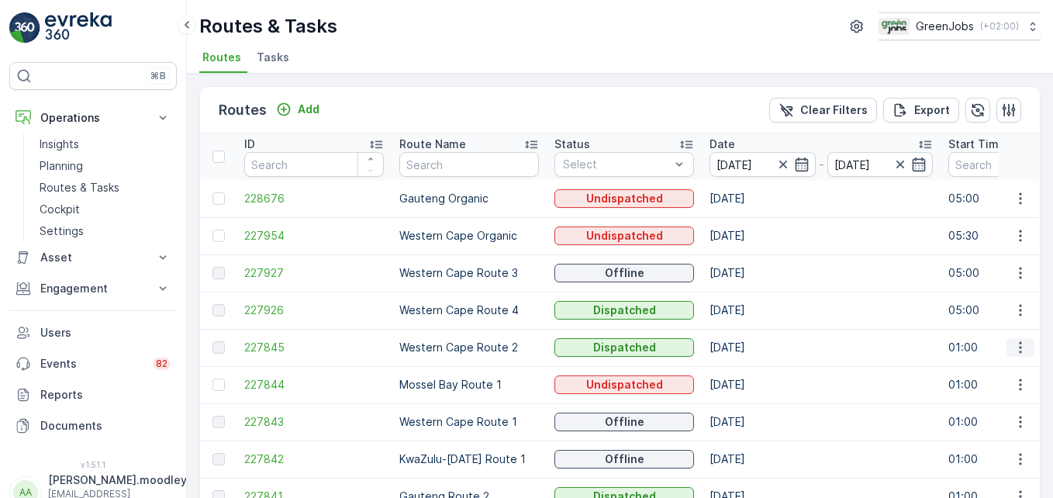
click at [753, 349] on icon "button" at bounding box center [1021, 348] width 16 height 16
click at [753, 373] on span "See More Details" at bounding box center [984, 371] width 90 height 16
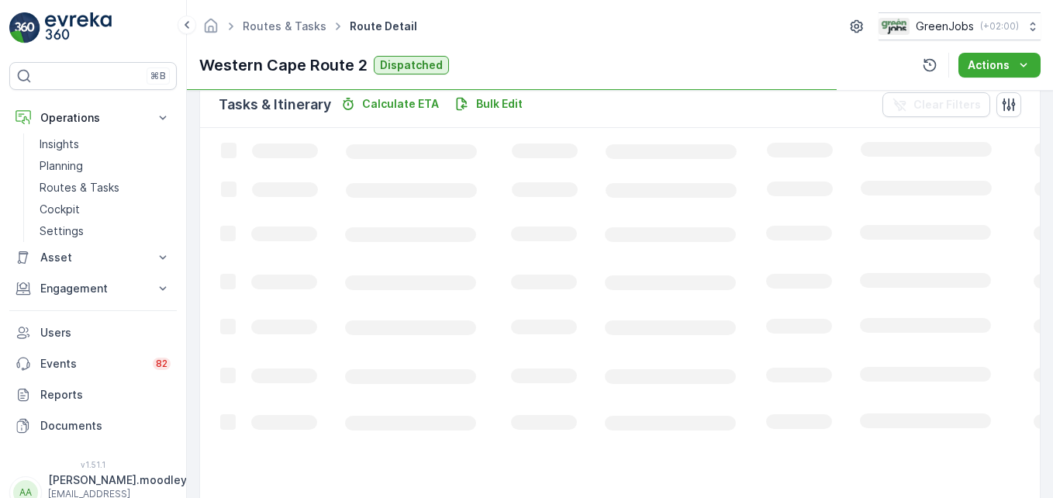
scroll to position [388, 0]
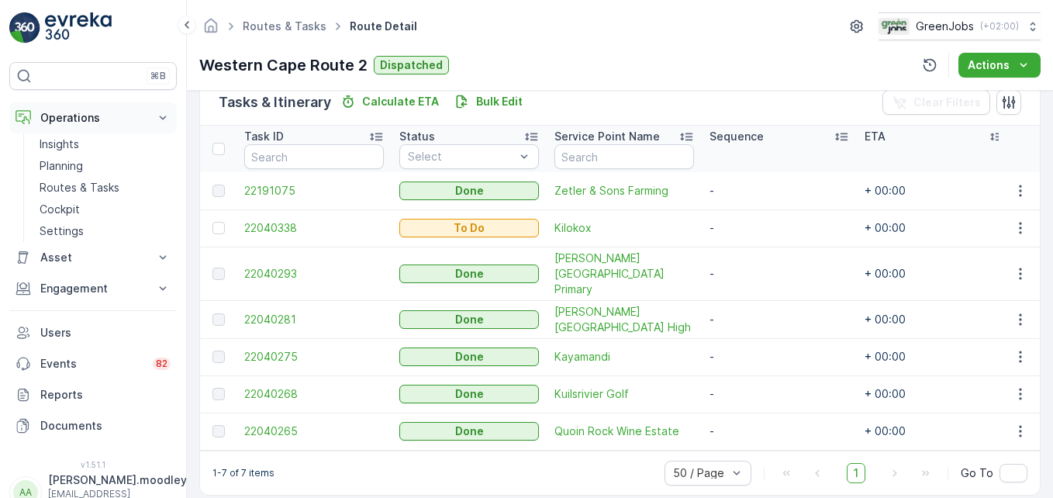
click at [164, 126] on button "Operations" at bounding box center [92, 117] width 167 height 31
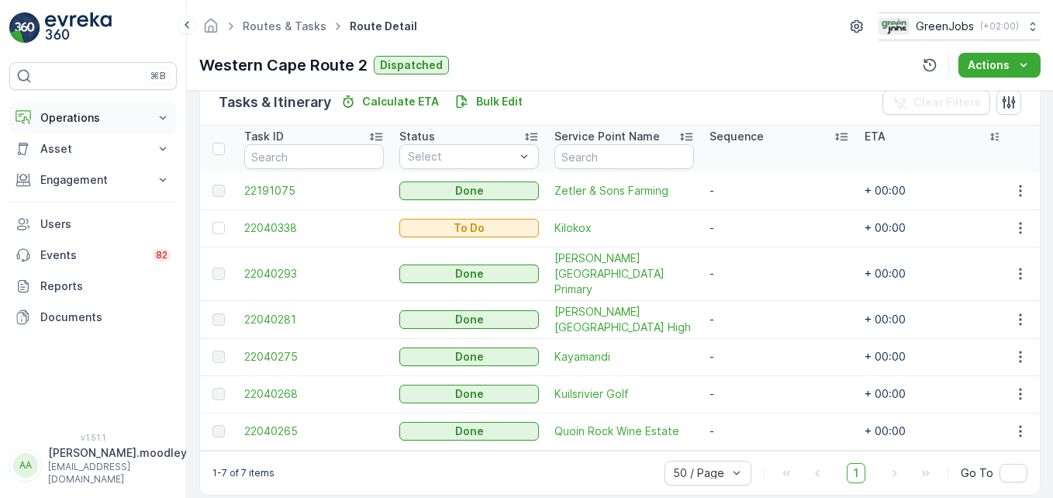
click at [166, 116] on icon at bounding box center [163, 118] width 7 height 4
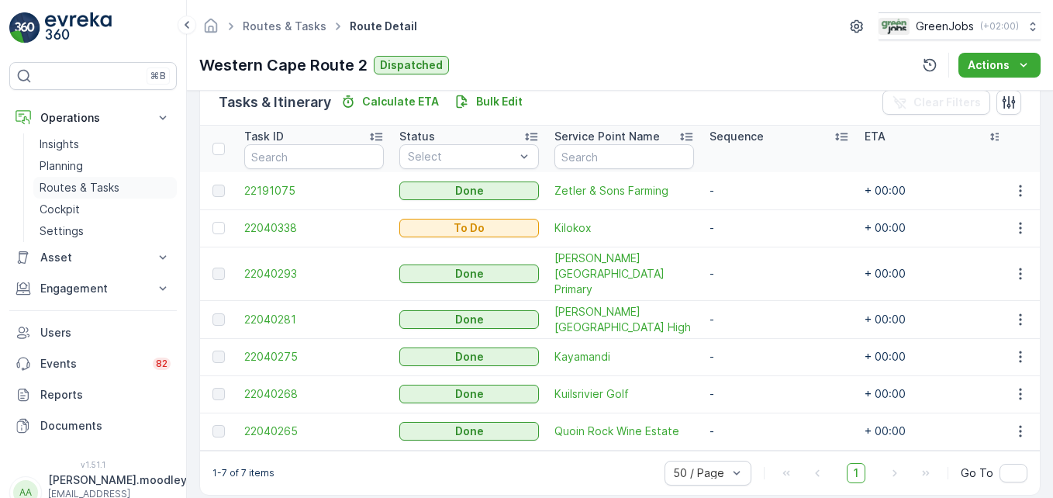
click at [85, 188] on p "Routes & Tasks" at bounding box center [80, 188] width 80 height 16
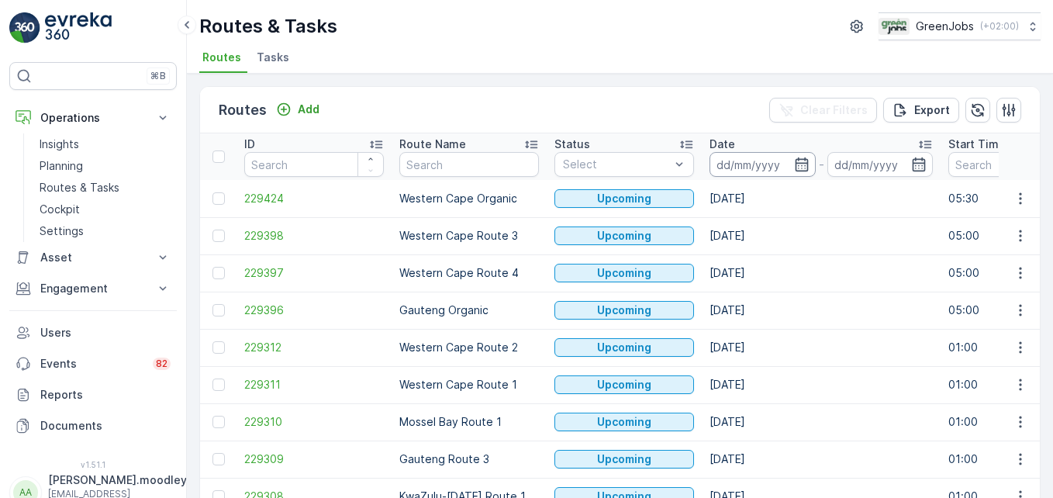
click at [737, 164] on input at bounding box center [762, 164] width 106 height 25
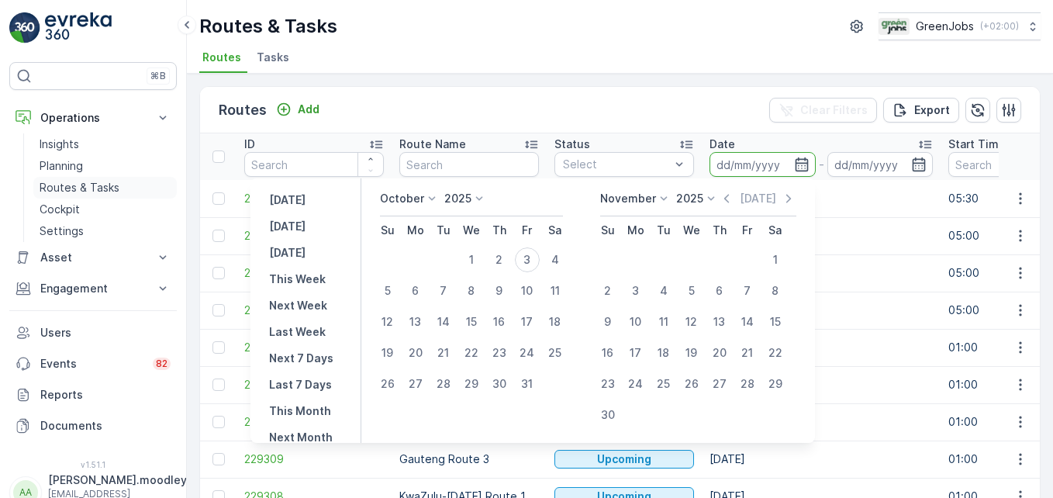
click at [115, 185] on p "Routes & Tasks" at bounding box center [80, 188] width 80 height 16
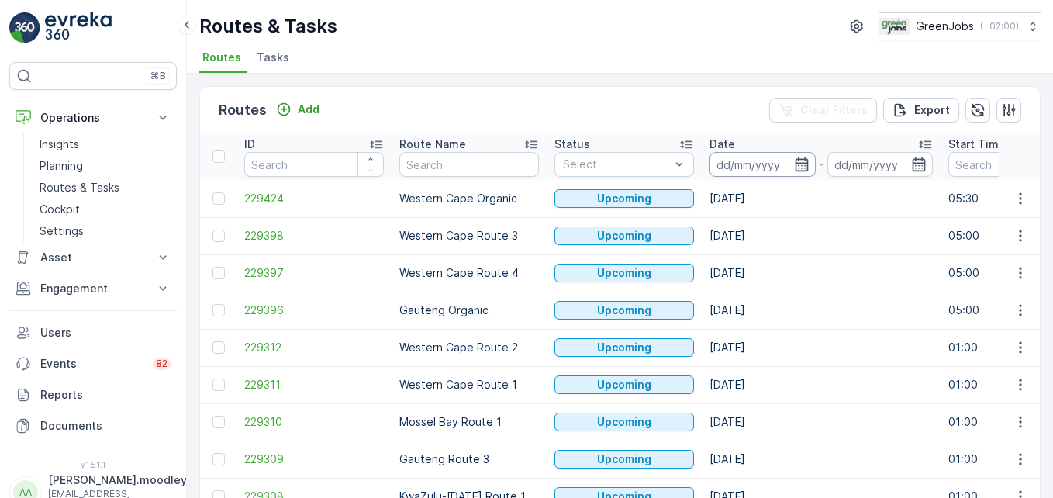
click at [728, 164] on input at bounding box center [762, 164] width 106 height 25
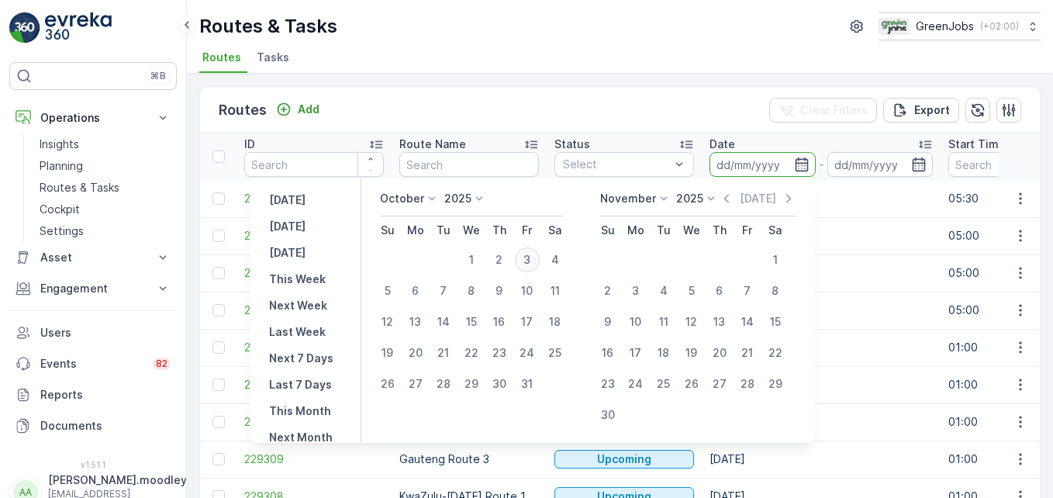
click at [536, 256] on div "3" at bounding box center [527, 259] width 25 height 25
type input "[DATE]"
click at [536, 256] on div "3" at bounding box center [527, 259] width 25 height 25
type input "[DATE]"
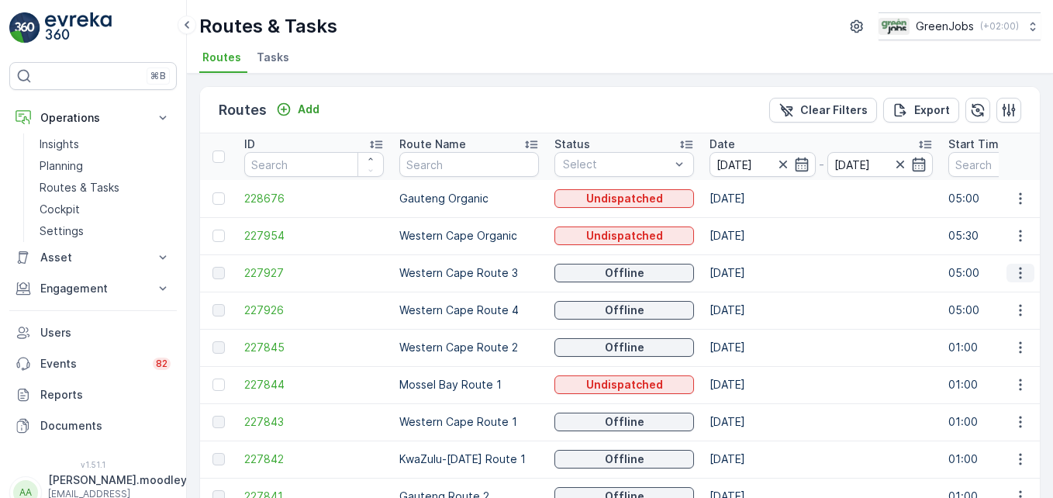
click at [753, 271] on button "button" at bounding box center [1020, 273] width 28 height 19
click at [753, 296] on span "See More Details" at bounding box center [984, 296] width 90 height 16
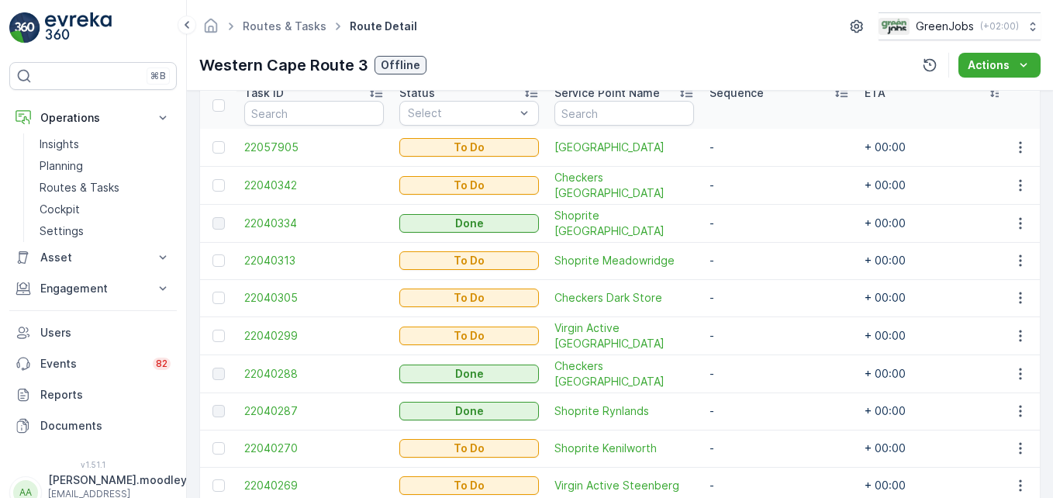
scroll to position [509, 0]
